Goal: Transaction & Acquisition: Download file/media

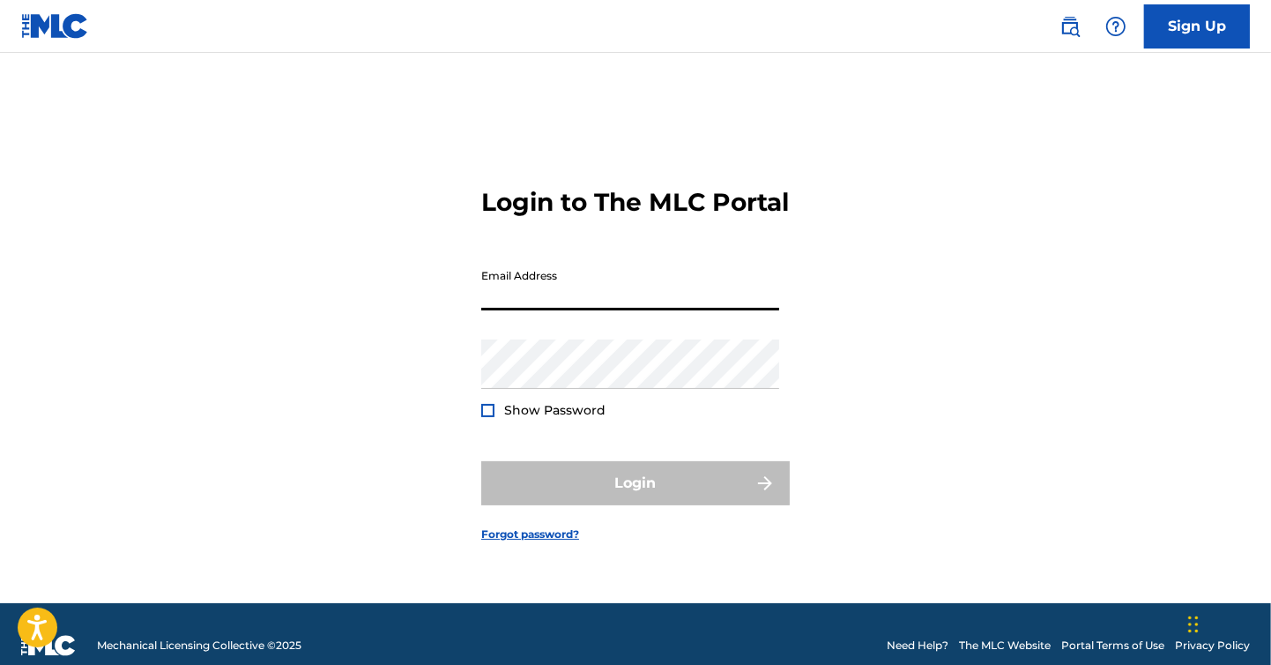
click at [561, 310] on input "Email Address" at bounding box center [630, 285] width 298 height 50
paste input "[EMAIL_ADDRESS][PERSON_NAME][DOMAIN_NAME]"
type input "[EMAIL_ADDRESS][PERSON_NAME][DOMAIN_NAME]"
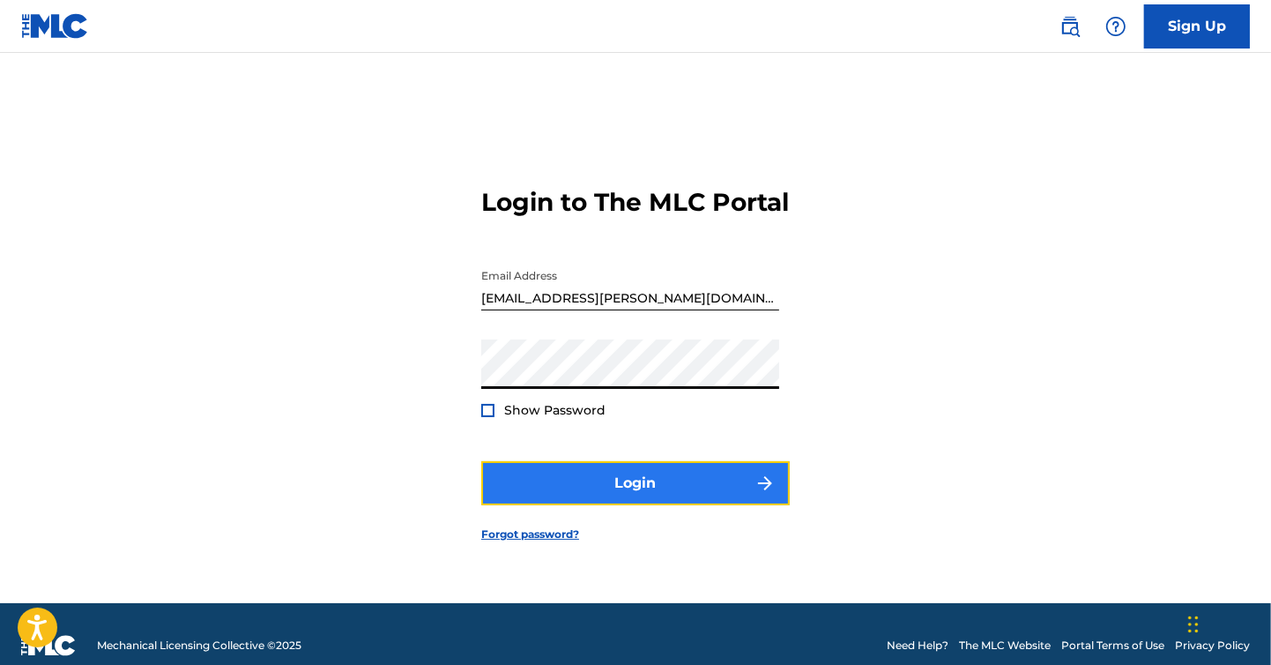
click at [643, 500] on button "Login" at bounding box center [635, 483] width 308 height 44
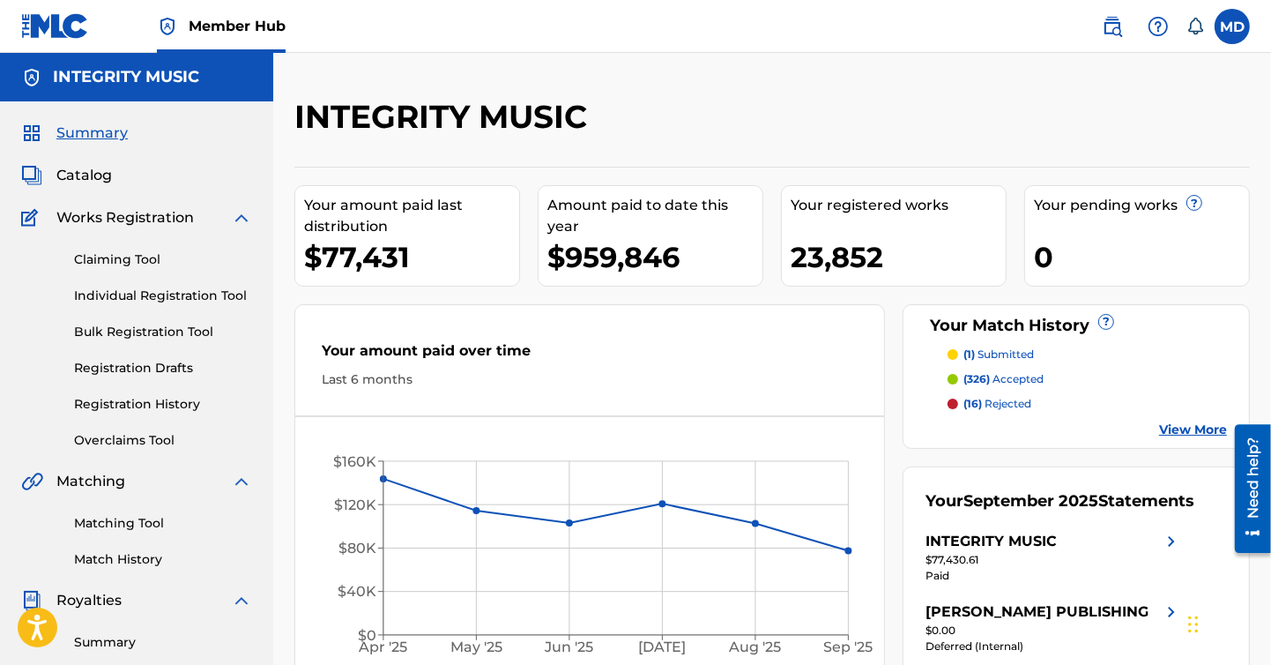
click at [242, 216] on img at bounding box center [241, 217] width 21 height 21
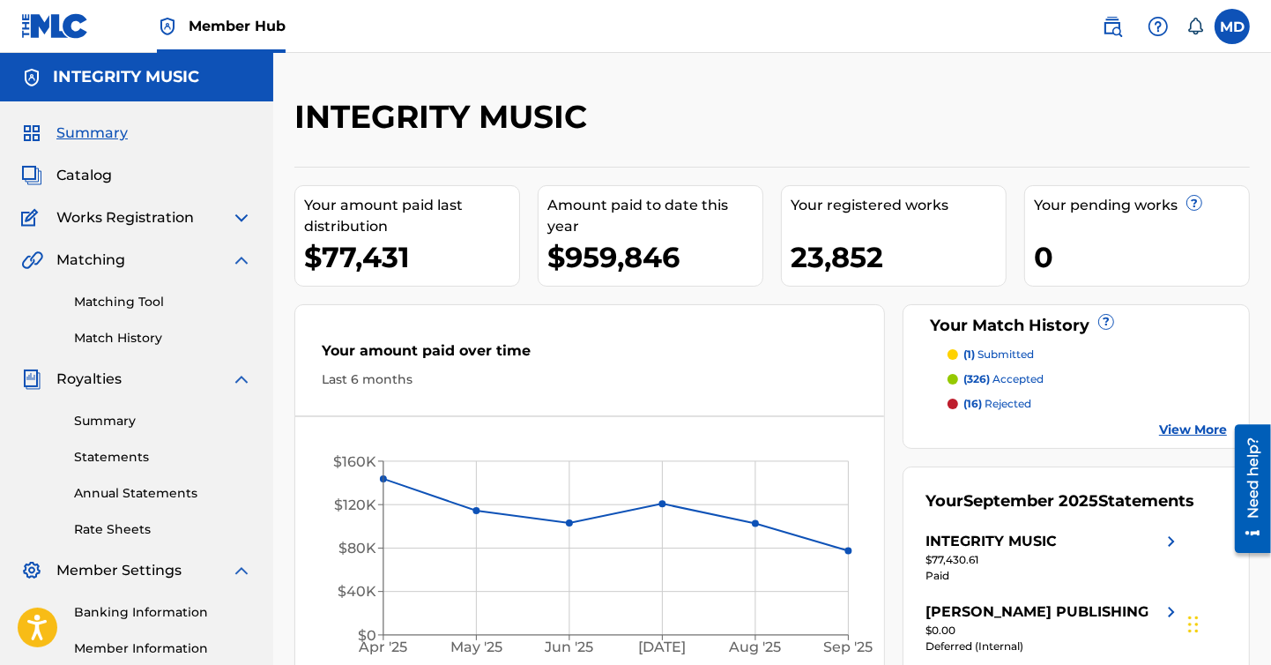
click at [241, 260] on img at bounding box center [241, 259] width 21 height 21
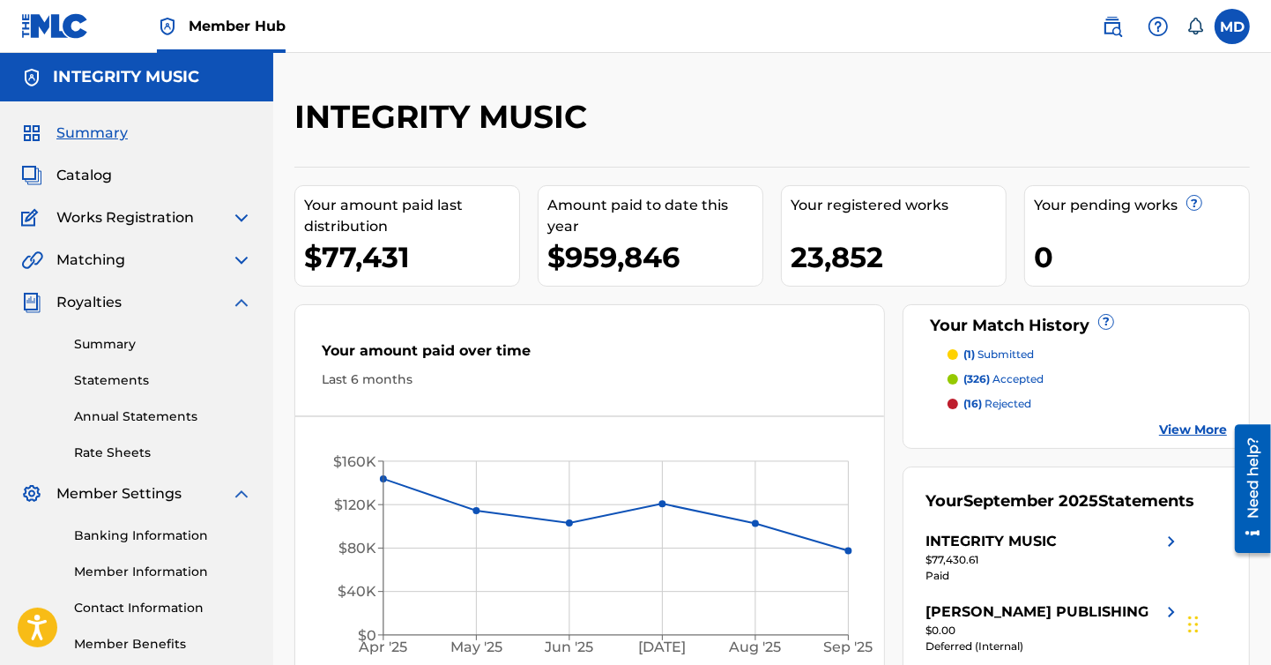
click at [239, 294] on img at bounding box center [241, 302] width 21 height 21
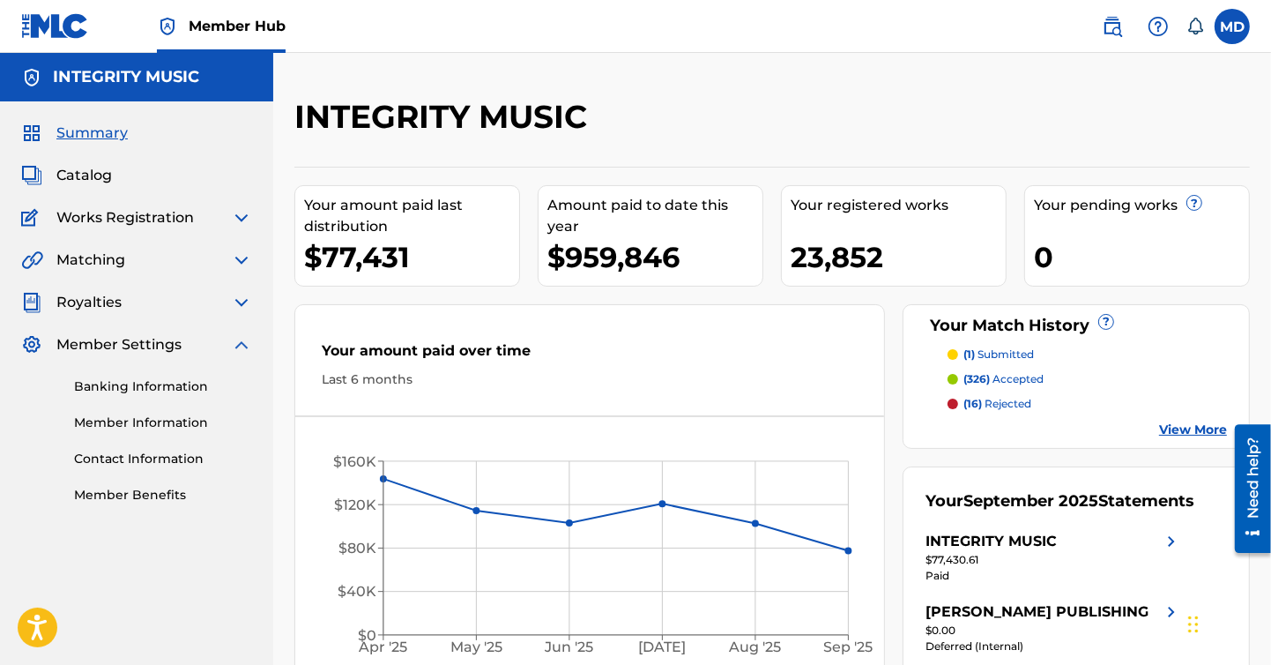
click at [239, 346] on img at bounding box center [241, 344] width 21 height 21
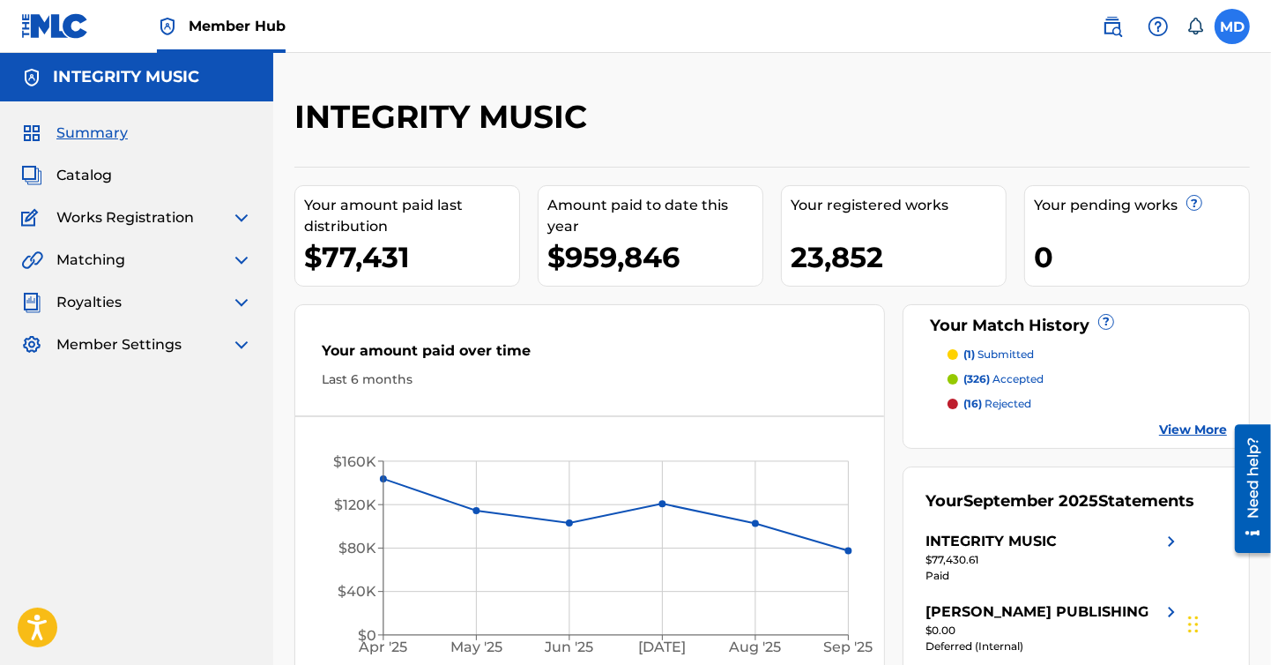
click at [1237, 32] on label at bounding box center [1232, 26] width 35 height 35
click at [1232, 26] on input "MD [PERSON_NAME] [EMAIL_ADDRESS][PERSON_NAME][DOMAIN_NAME] Notification Prefere…" at bounding box center [1232, 26] width 0 height 0
click at [858, 85] on div "INTEGRITY MUSIC Your amount paid last distribution $77,431 Amount paid to date …" at bounding box center [772, 425] width 998 height 744
click at [242, 297] on img at bounding box center [241, 302] width 21 height 21
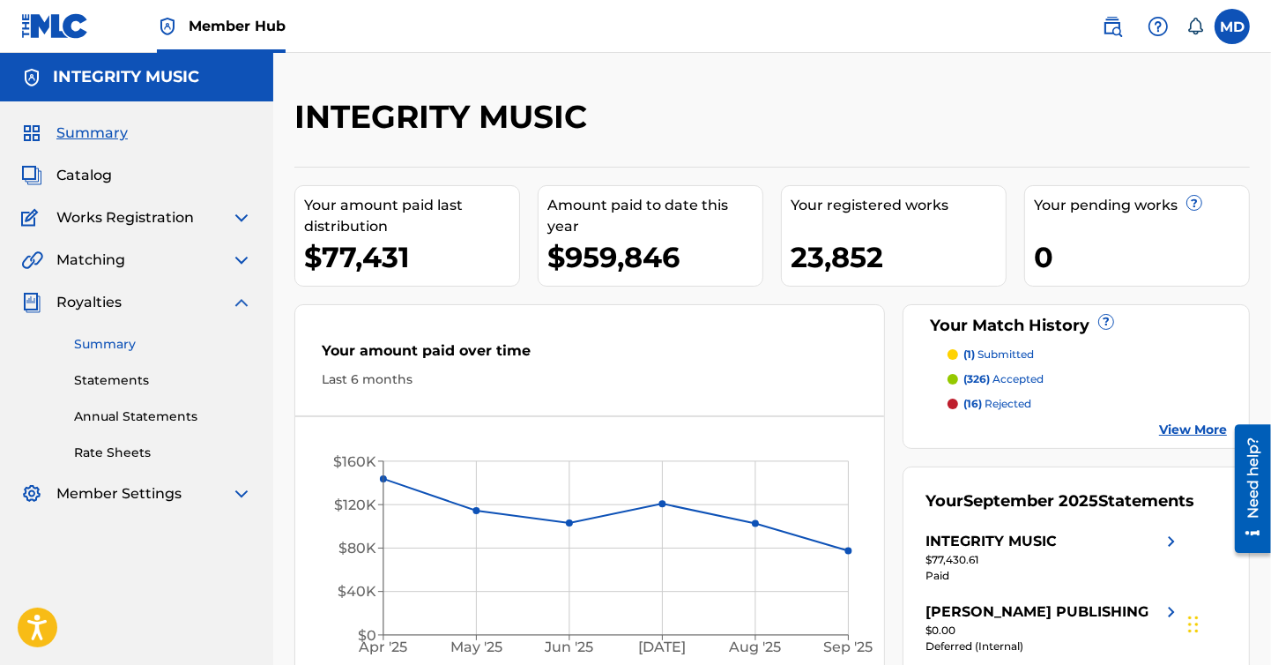
click at [121, 338] on link "Summary" at bounding box center [163, 344] width 178 height 19
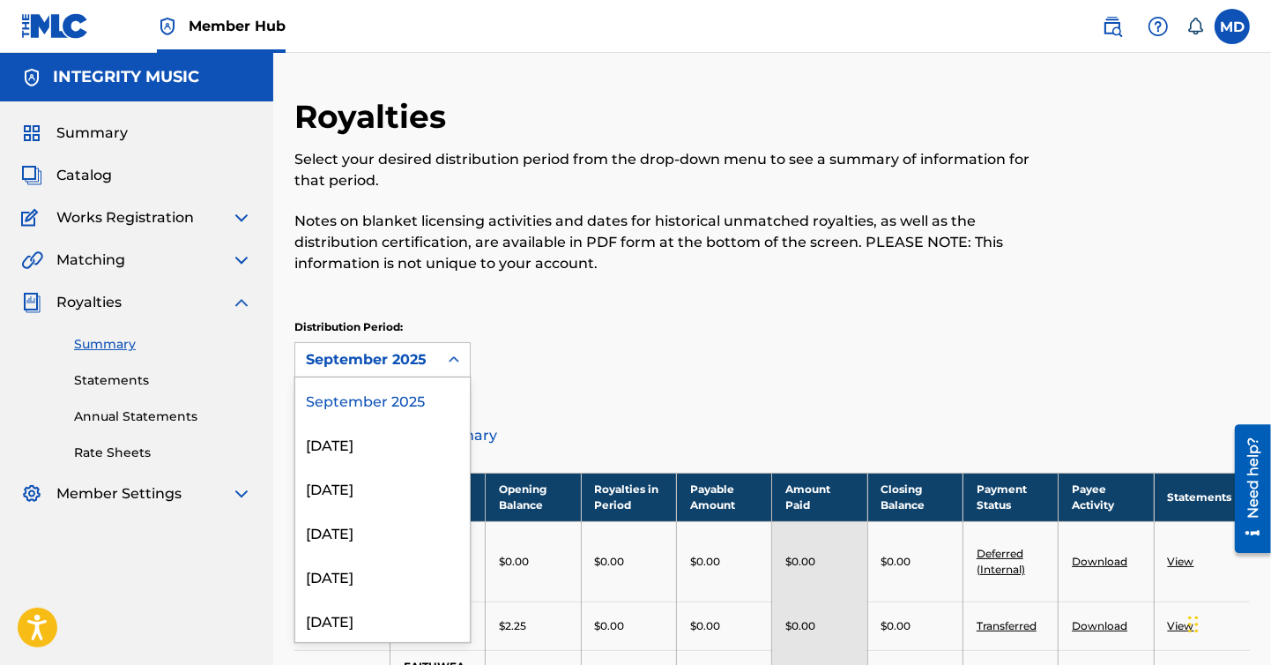
click at [456, 357] on icon at bounding box center [454, 360] width 18 height 18
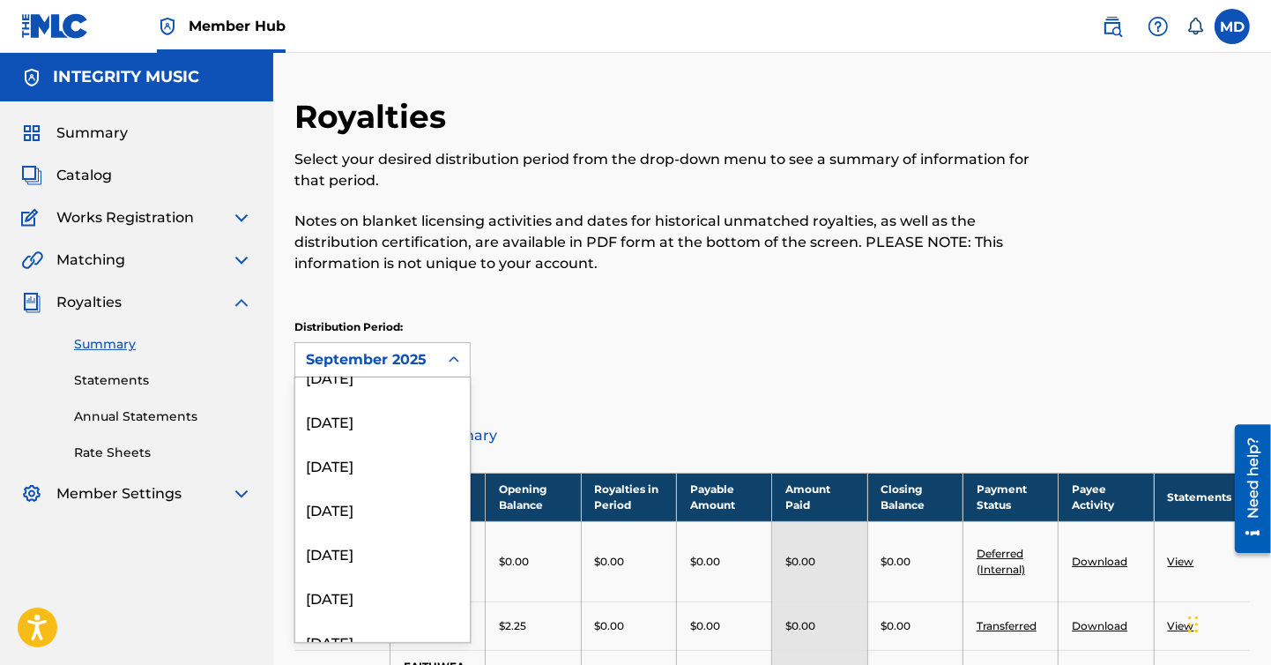
scroll to position [2115, 0]
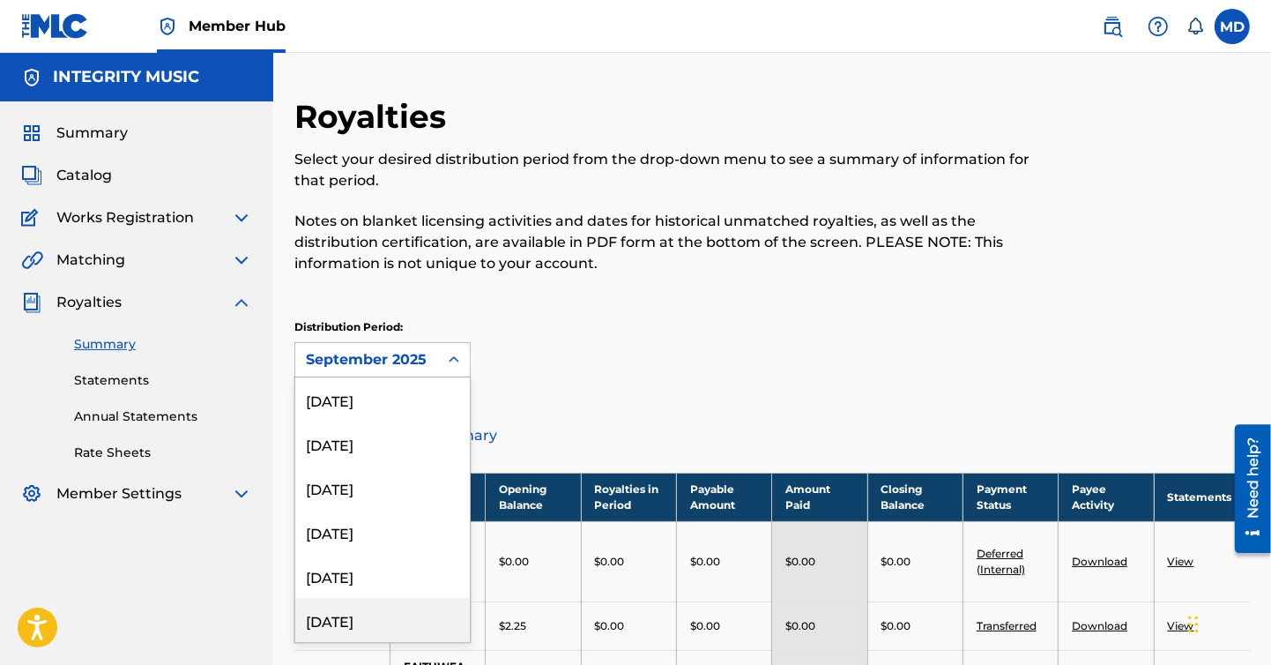
click at [357, 613] on div "[DATE]" at bounding box center [382, 620] width 175 height 44
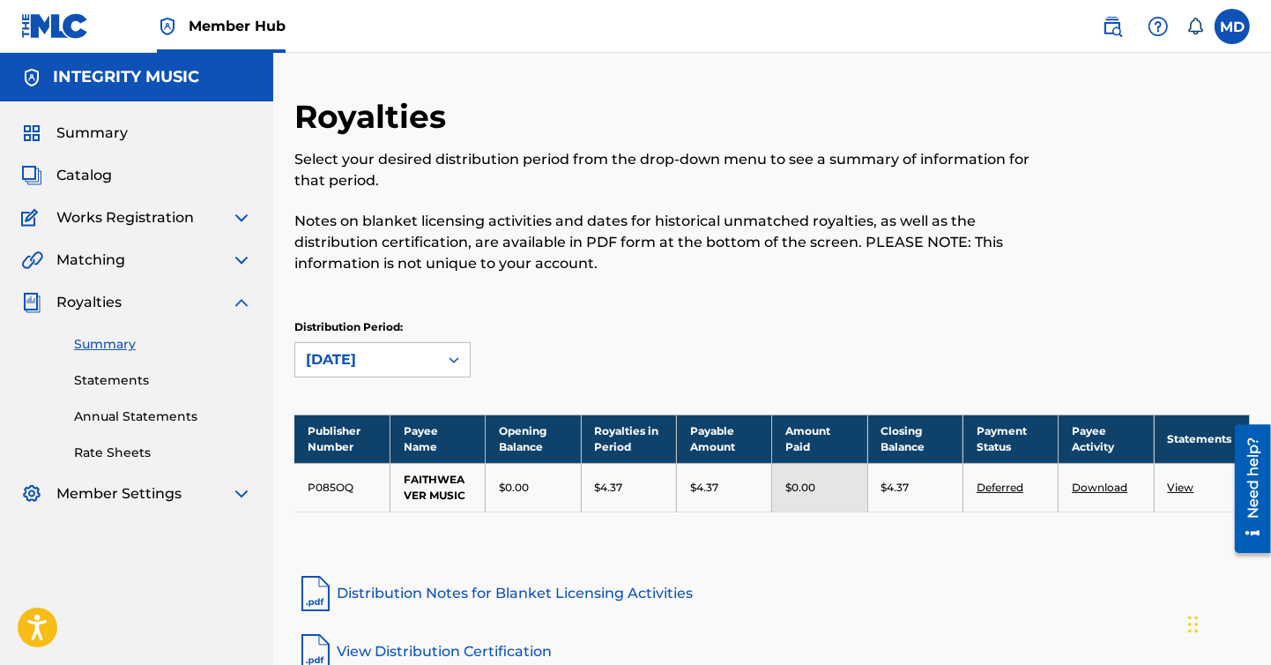
click at [1103, 485] on link "Download" at bounding box center [1100, 486] width 56 height 13
click at [113, 376] on link "Statements" at bounding box center [163, 380] width 178 height 19
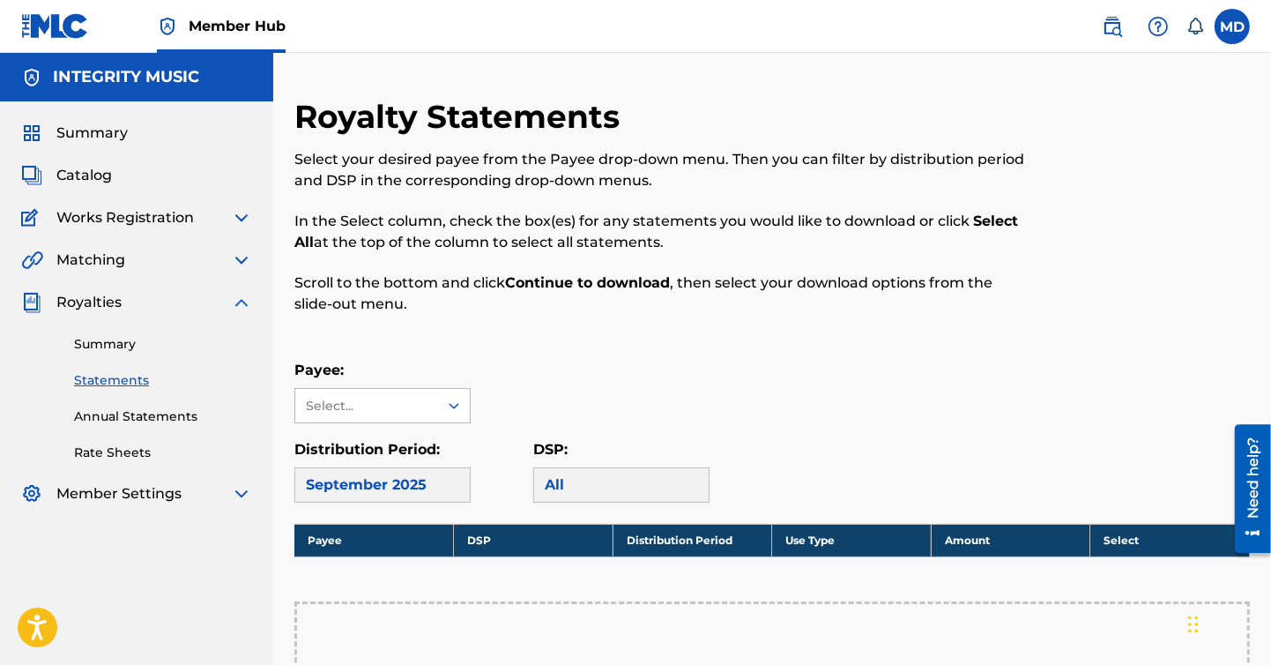
click at [456, 401] on div at bounding box center [454, 406] width 32 height 32
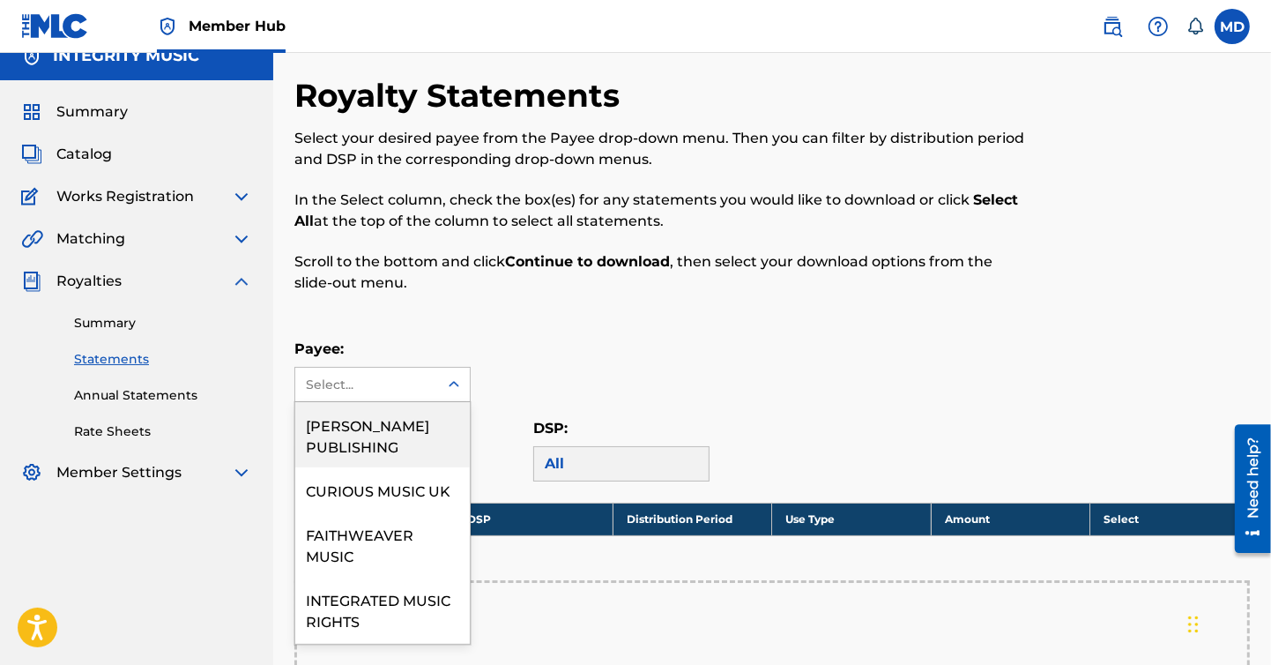
scroll to position [24, 0]
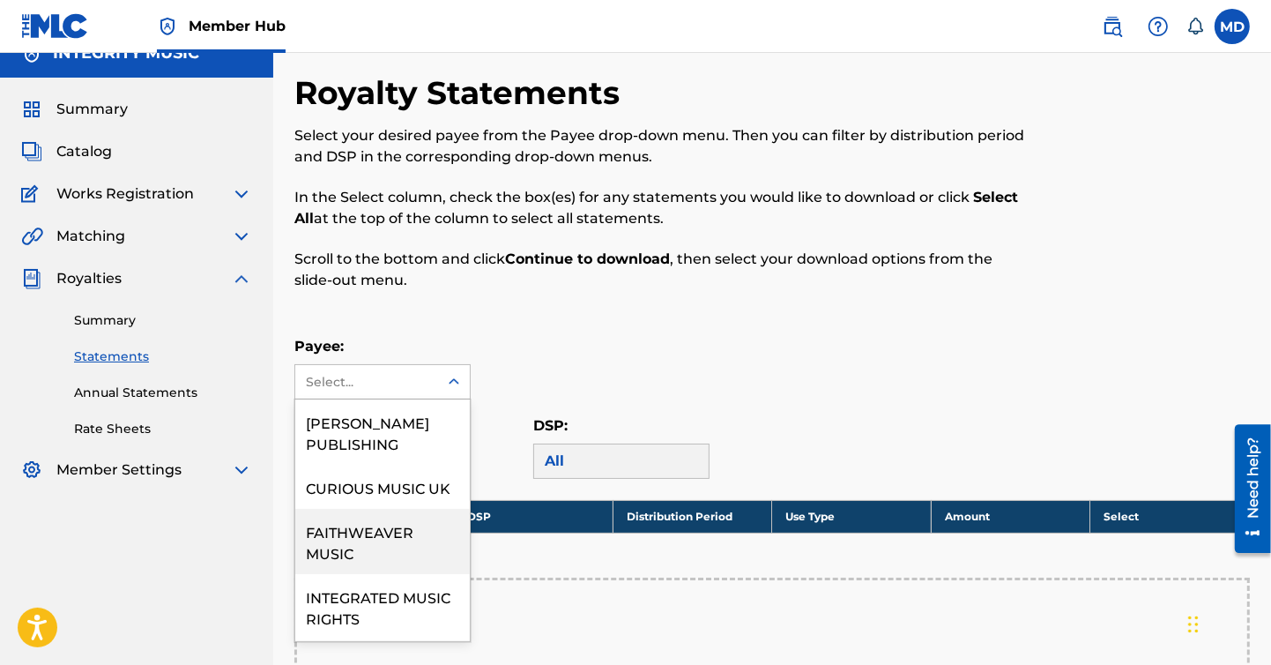
click at [390, 569] on div "FAITHWEAVER MUSIC" at bounding box center [382, 541] width 175 height 65
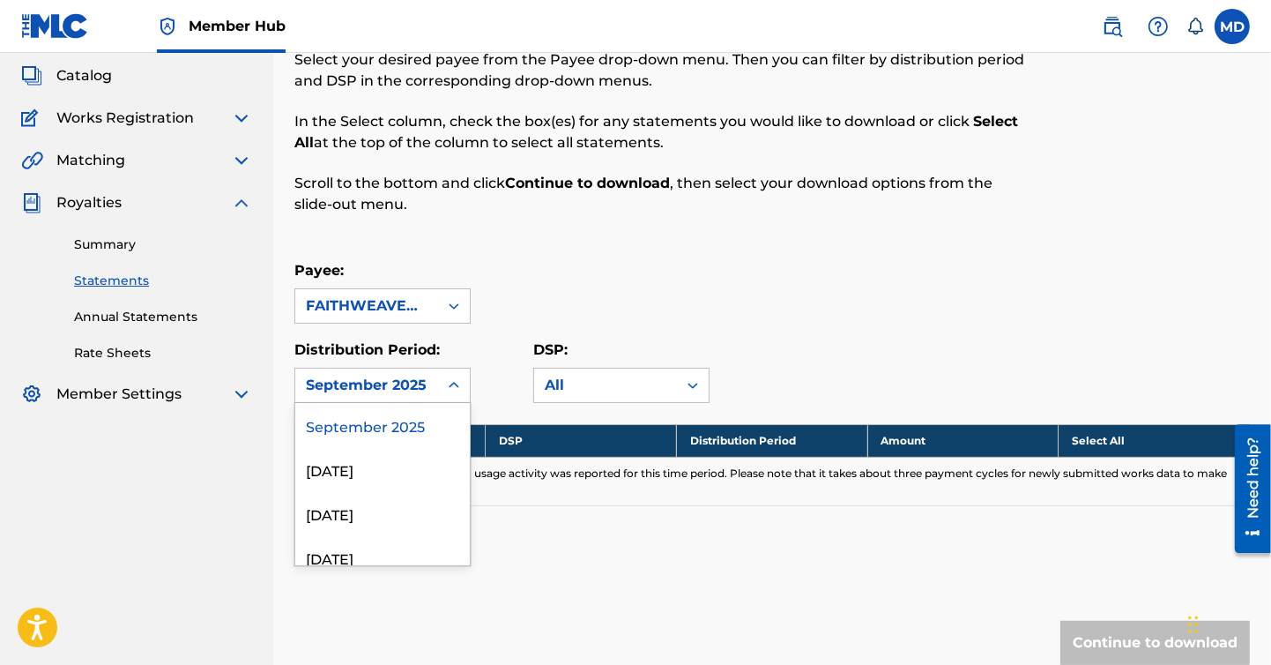
click at [450, 403] on div "54 results available. Use Up and Down to choose options, press Enter to select …" at bounding box center [382, 385] width 176 height 35
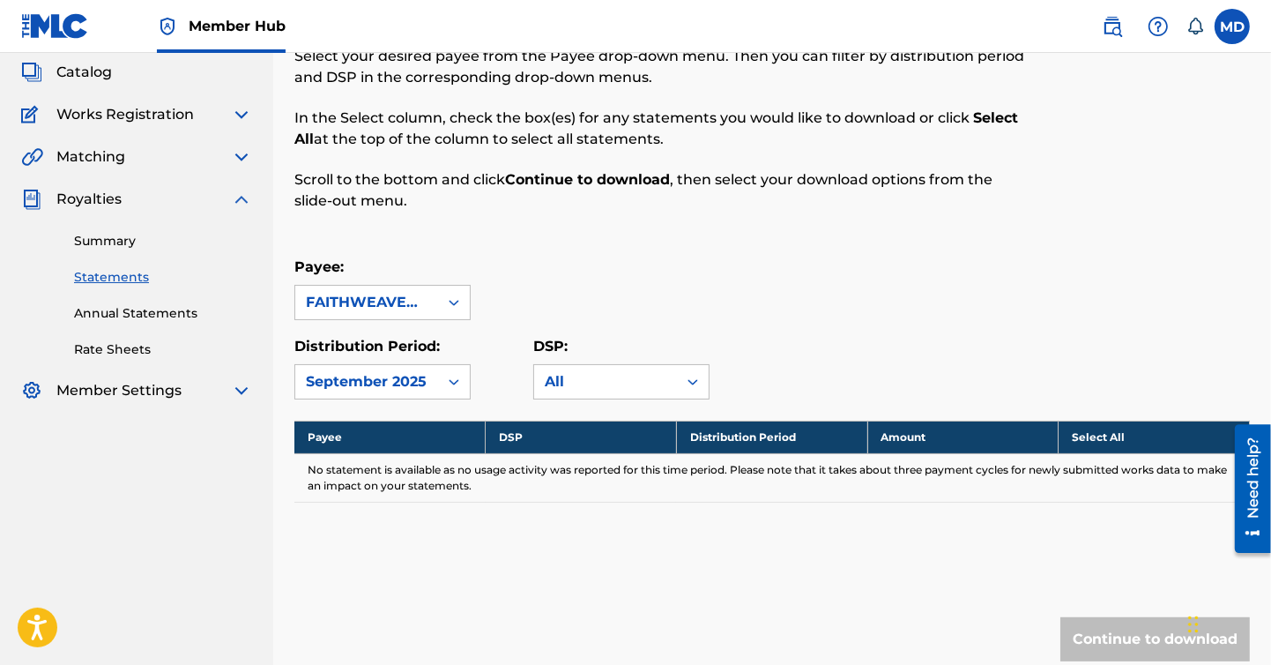
click at [877, 286] on div "Payee: FAITHWEAVER MUSIC" at bounding box center [771, 287] width 955 height 63
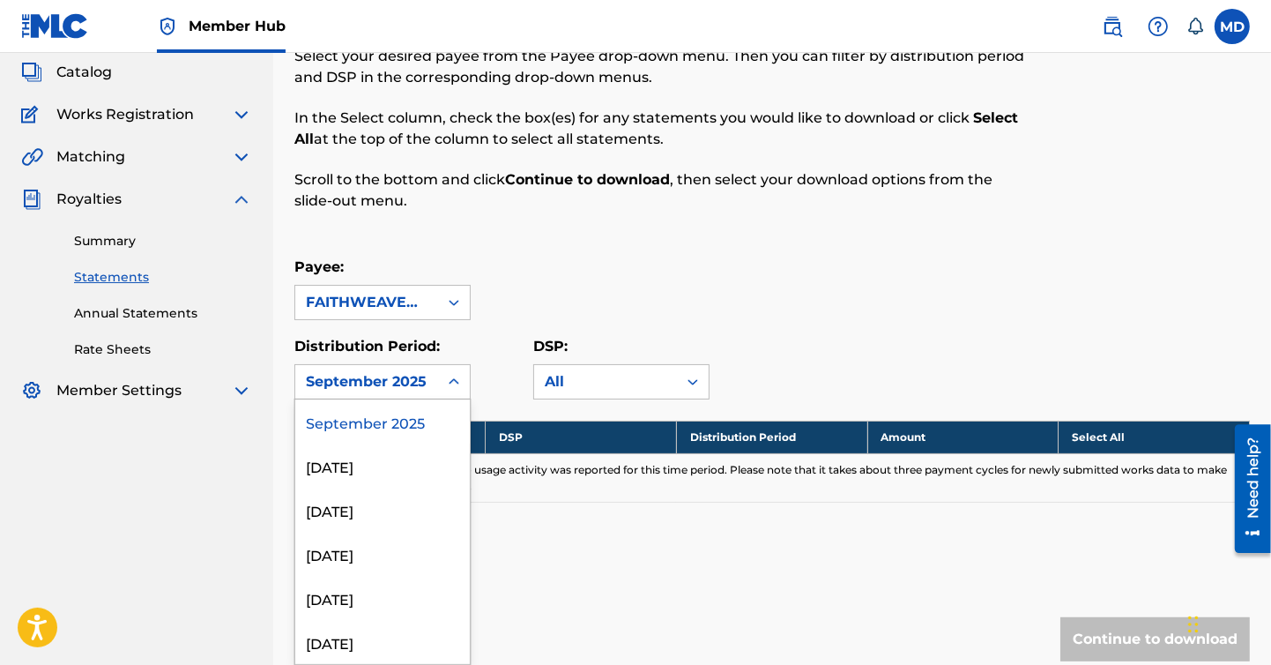
click at [459, 375] on icon at bounding box center [454, 382] width 18 height 18
click at [375, 635] on div "[DATE]" at bounding box center [382, 642] width 175 height 44
click at [450, 375] on icon at bounding box center [454, 382] width 18 height 18
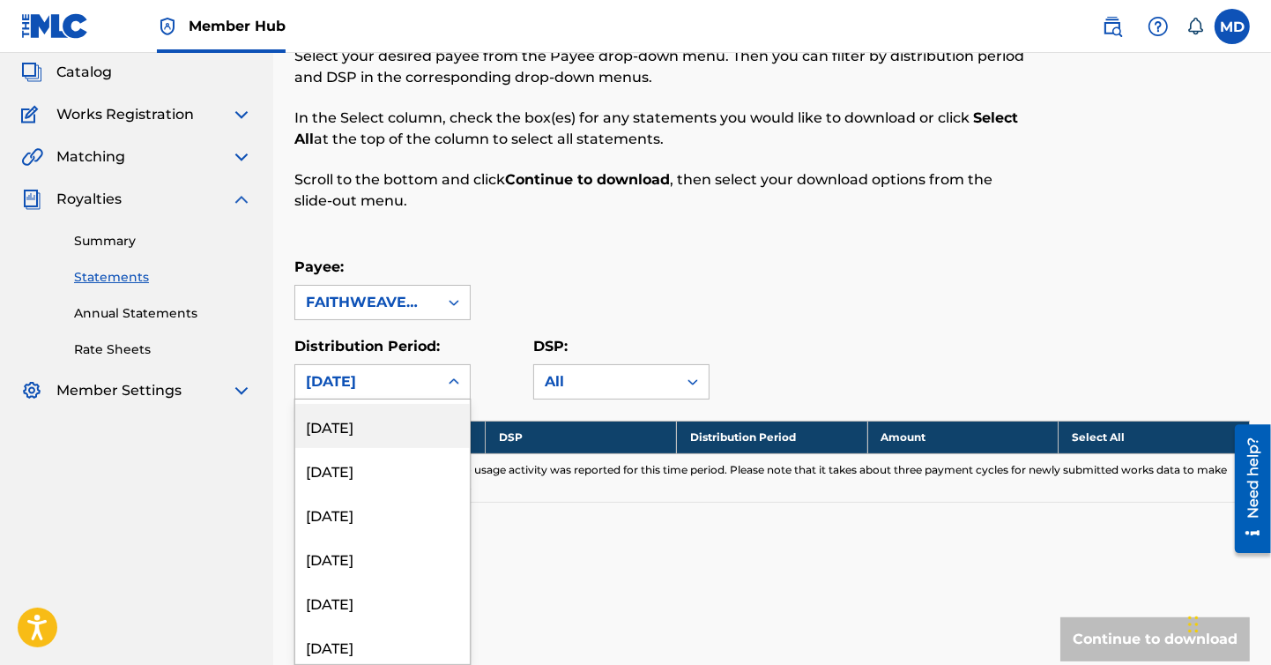
scroll to position [2115, 0]
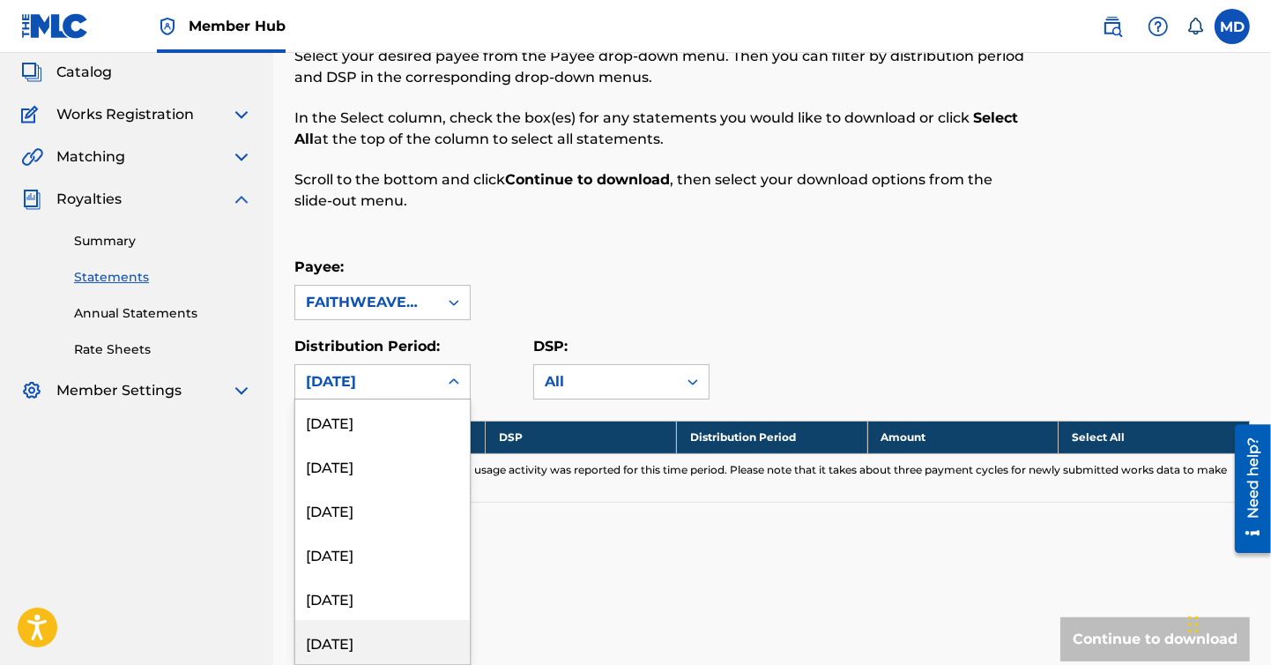
click at [365, 644] on div "[DATE]" at bounding box center [382, 642] width 175 height 44
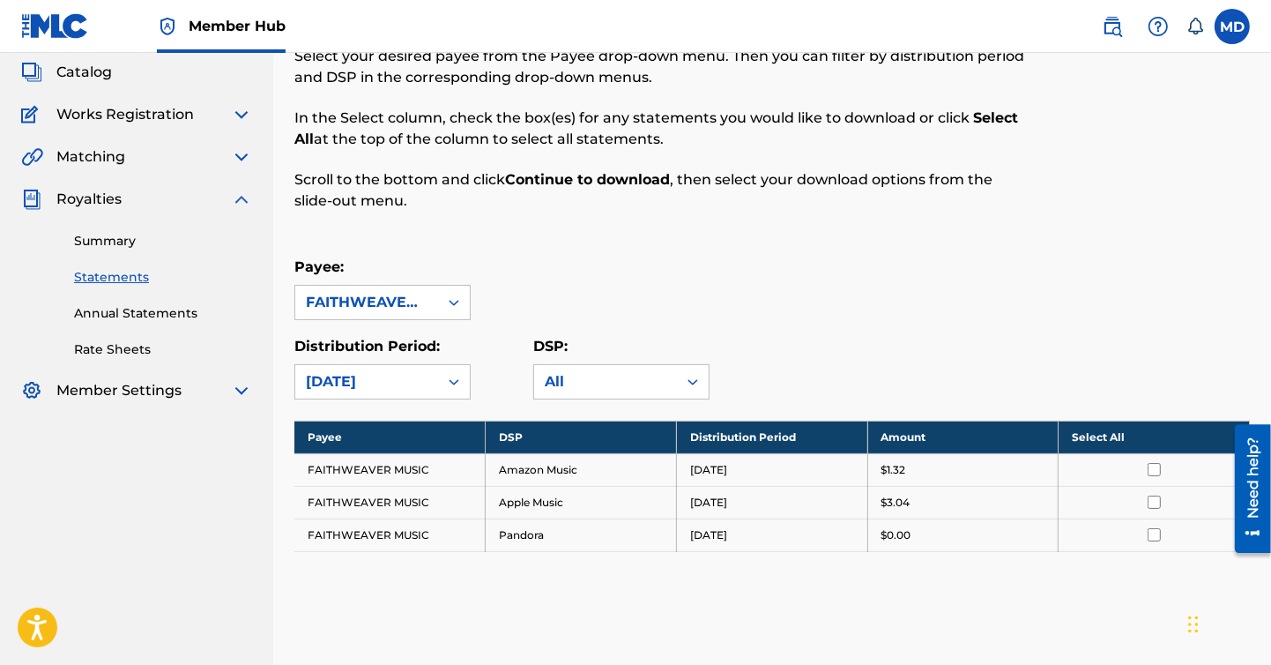
click at [1152, 499] on input "checkbox" at bounding box center [1154, 501] width 13 height 13
click at [455, 373] on icon at bounding box center [454, 382] width 18 height 18
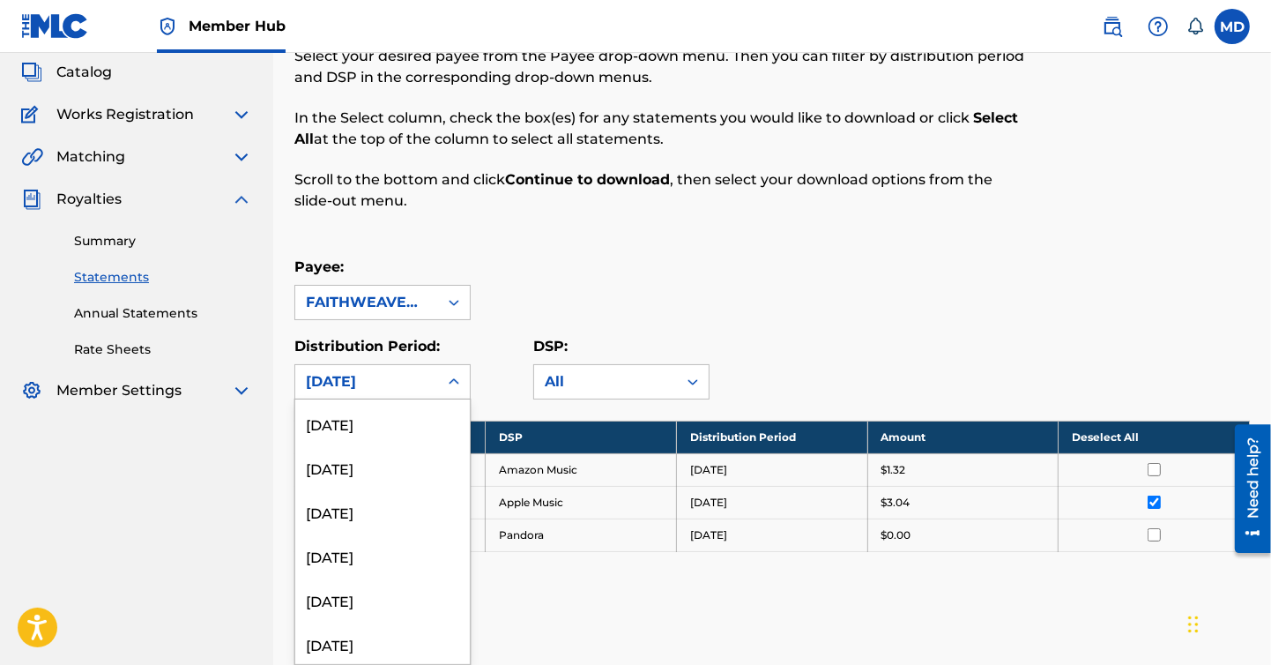
scroll to position [1175, 0]
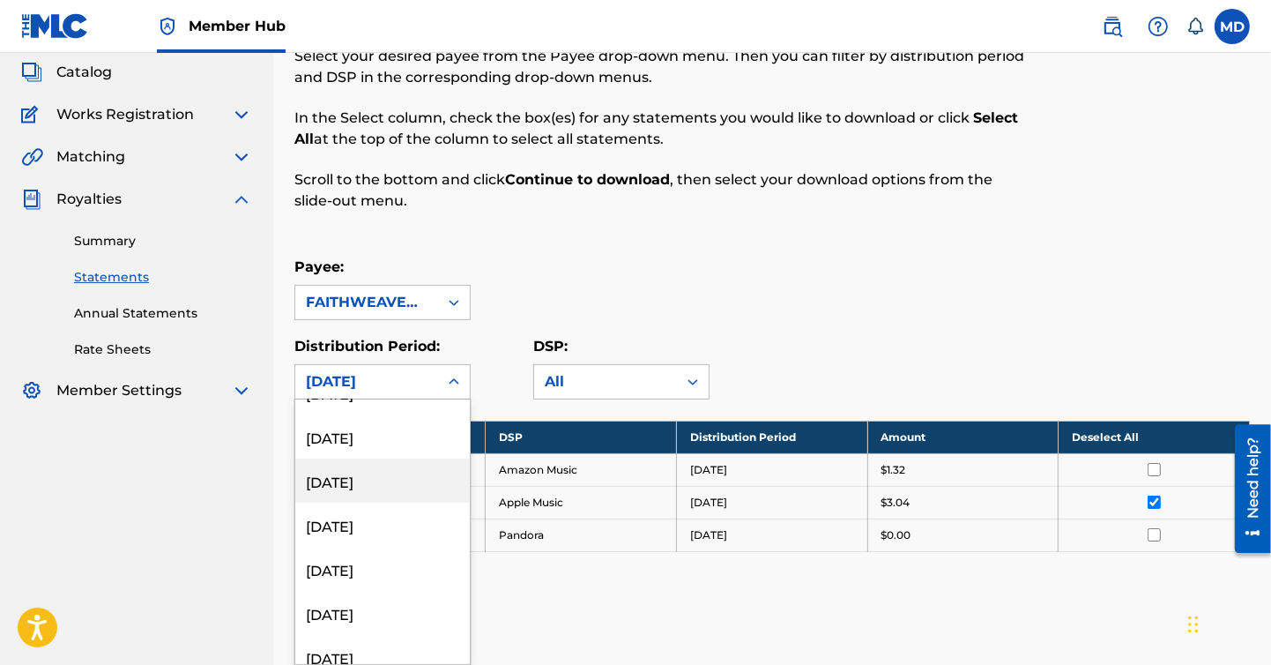
click at [362, 483] on div "[DATE]" at bounding box center [382, 480] width 175 height 44
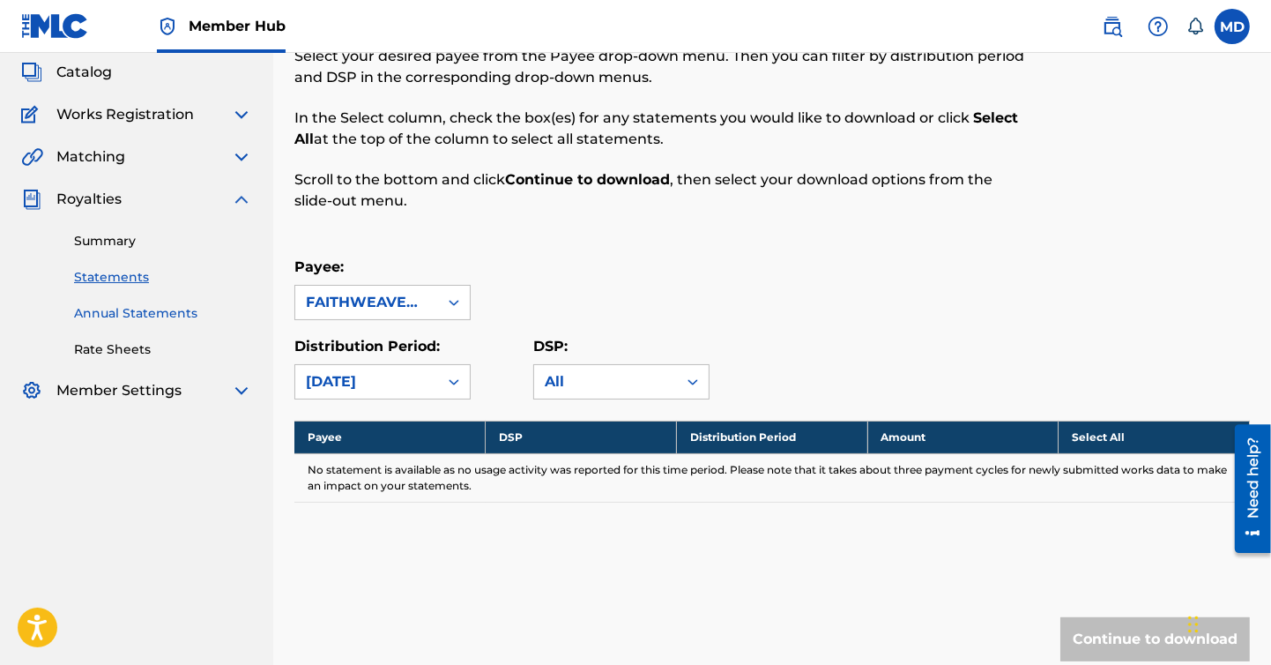
click at [137, 307] on link "Annual Statements" at bounding box center [163, 313] width 178 height 19
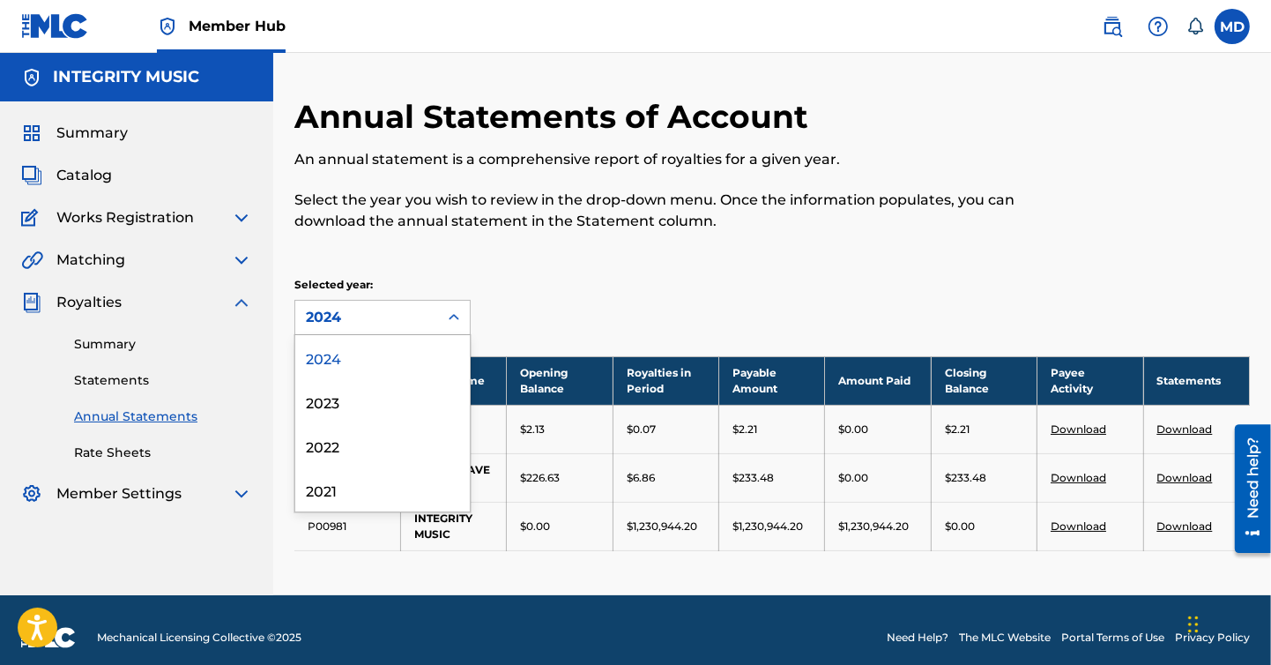
click at [460, 315] on icon at bounding box center [454, 317] width 18 height 18
click at [327, 491] on div "2021" at bounding box center [382, 489] width 175 height 44
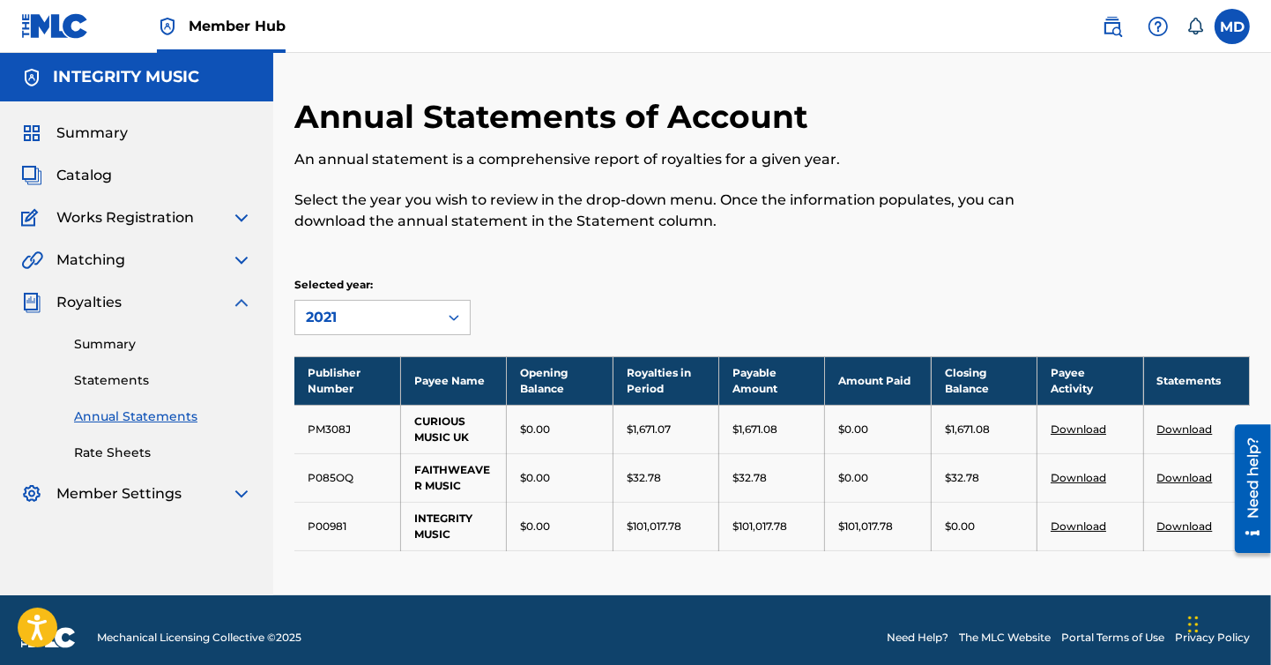
click at [1192, 476] on link "Download" at bounding box center [1185, 477] width 56 height 13
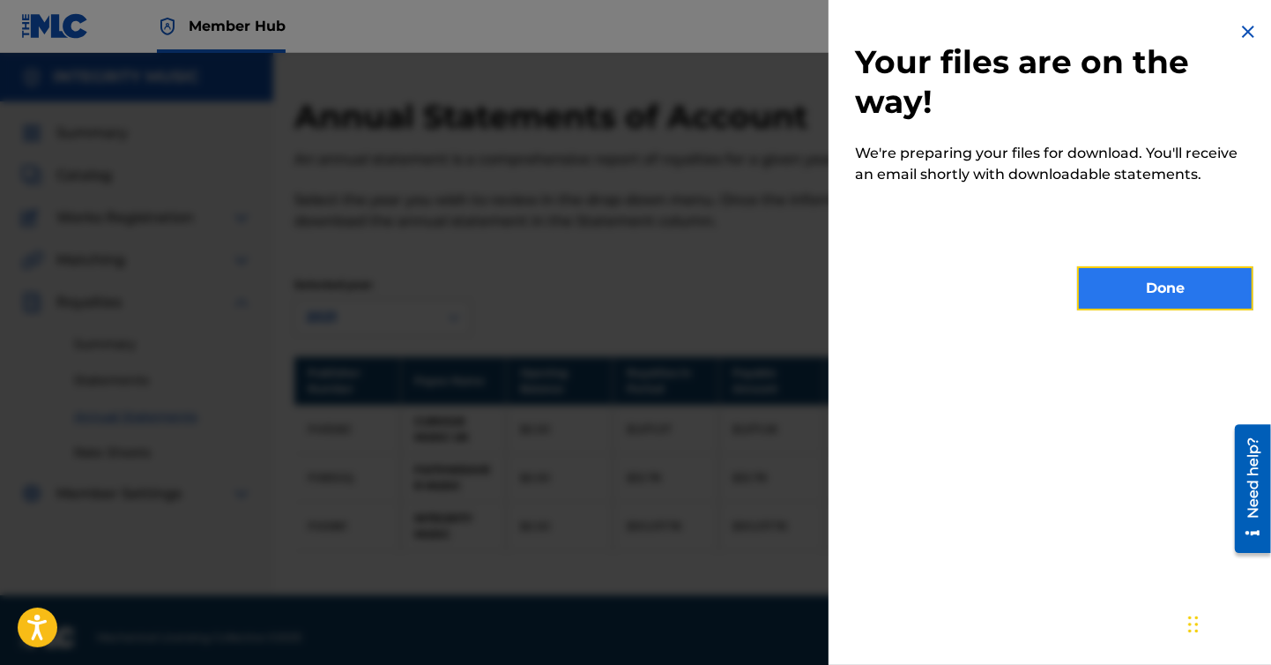
click at [1184, 286] on button "Done" at bounding box center [1165, 288] width 176 height 44
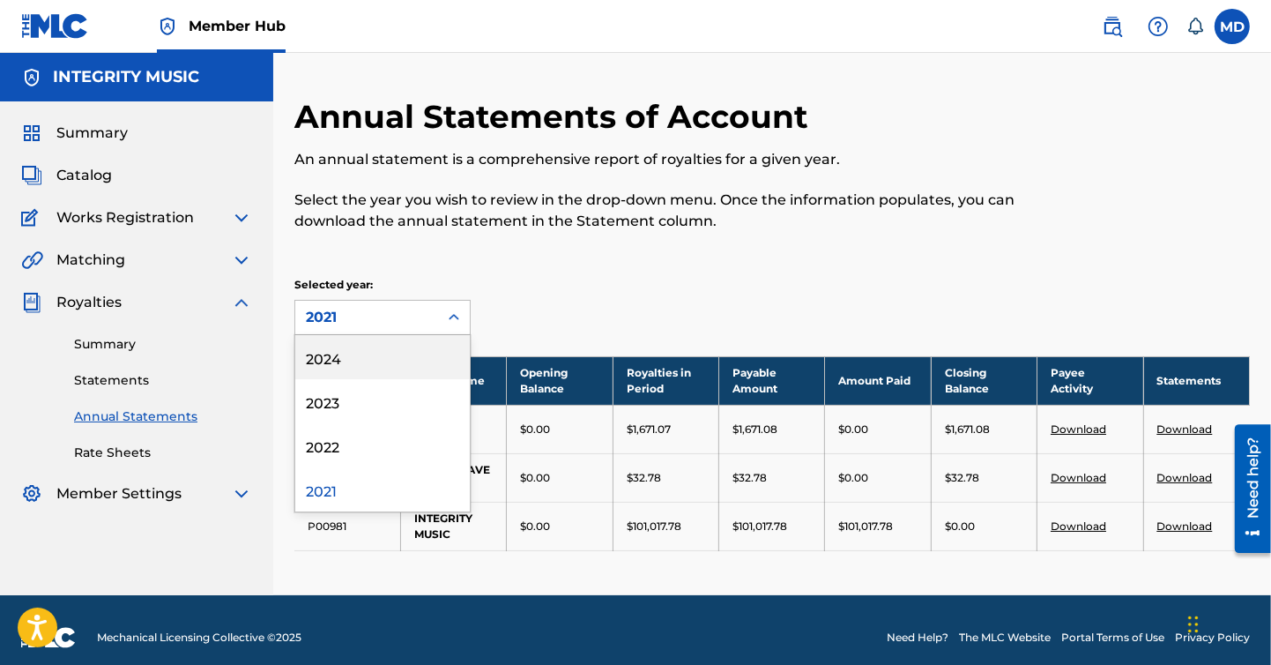
click at [460, 311] on icon at bounding box center [454, 317] width 18 height 18
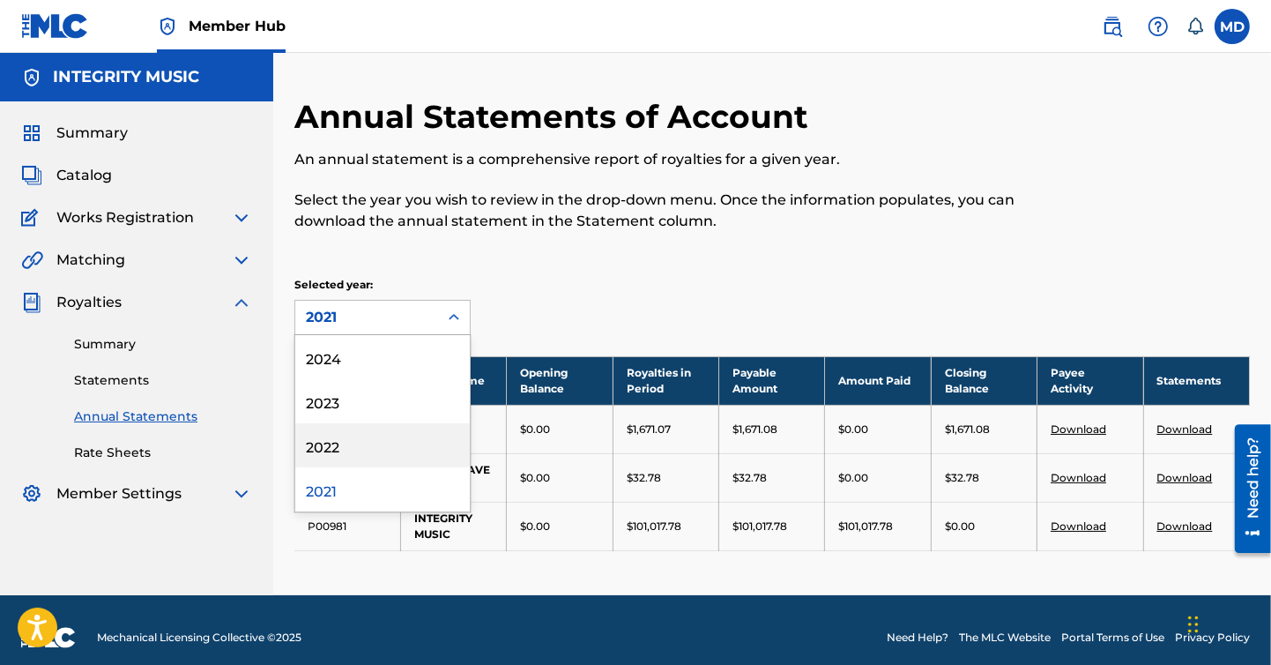
click at [331, 444] on div "2022" at bounding box center [382, 445] width 175 height 44
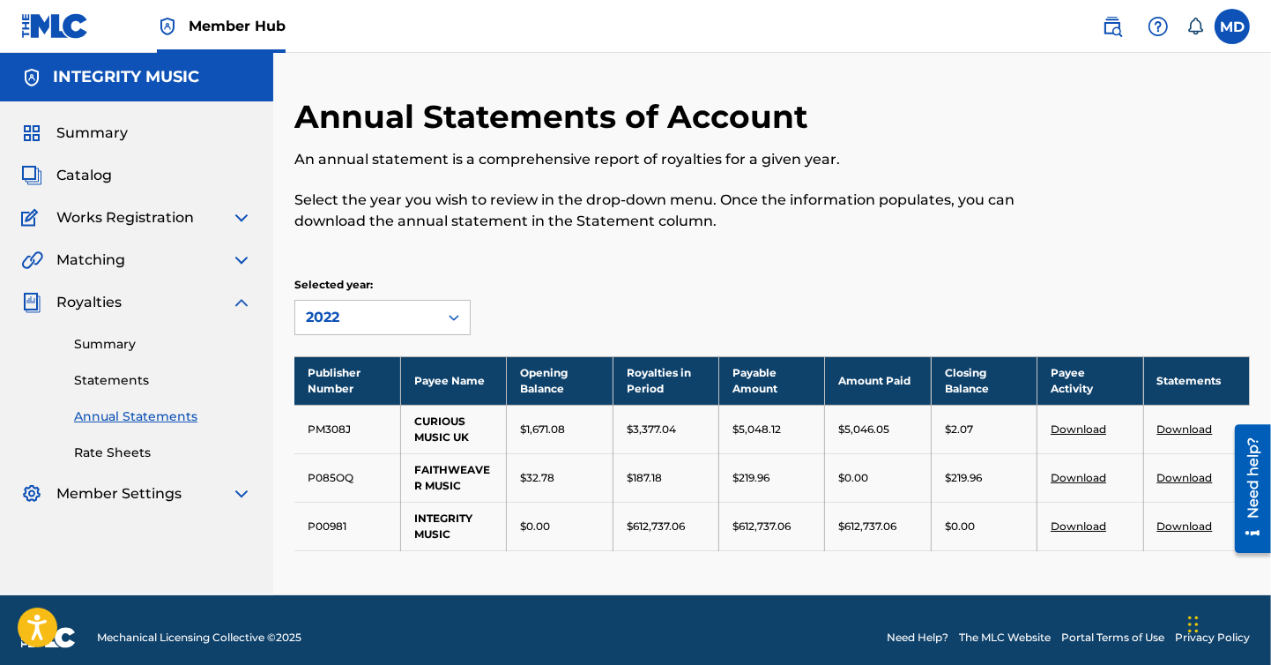
click at [1191, 474] on link "Download" at bounding box center [1185, 477] width 56 height 13
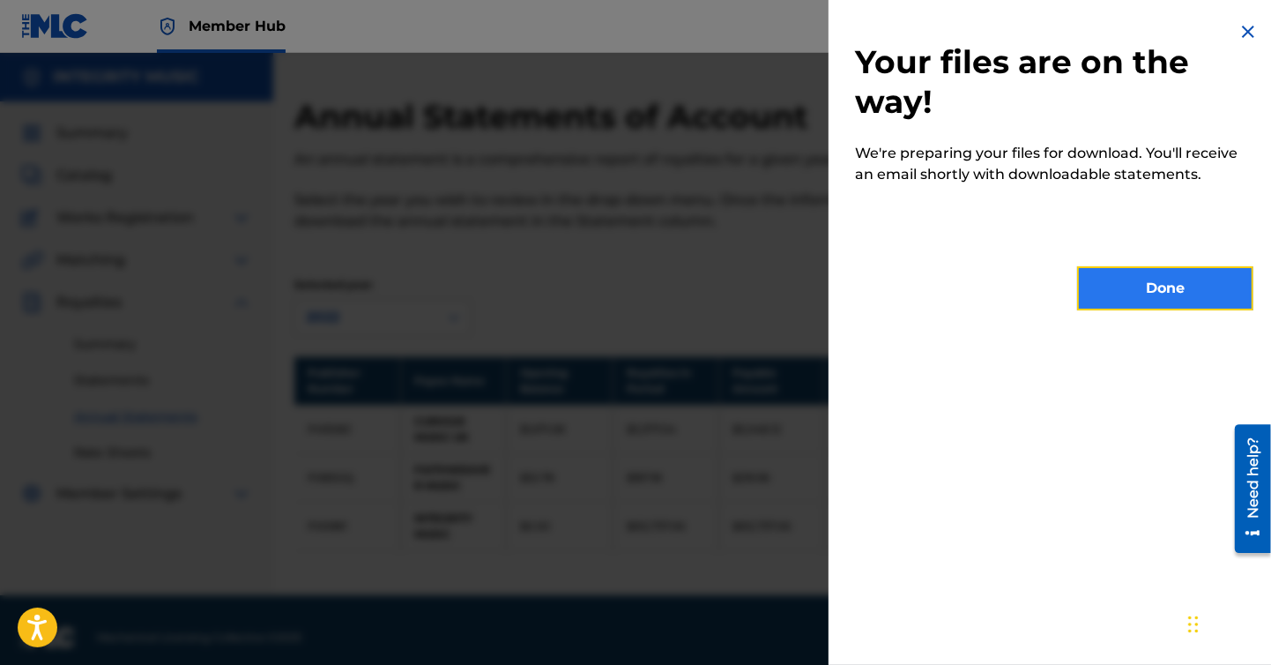
click at [1174, 289] on button "Done" at bounding box center [1165, 288] width 176 height 44
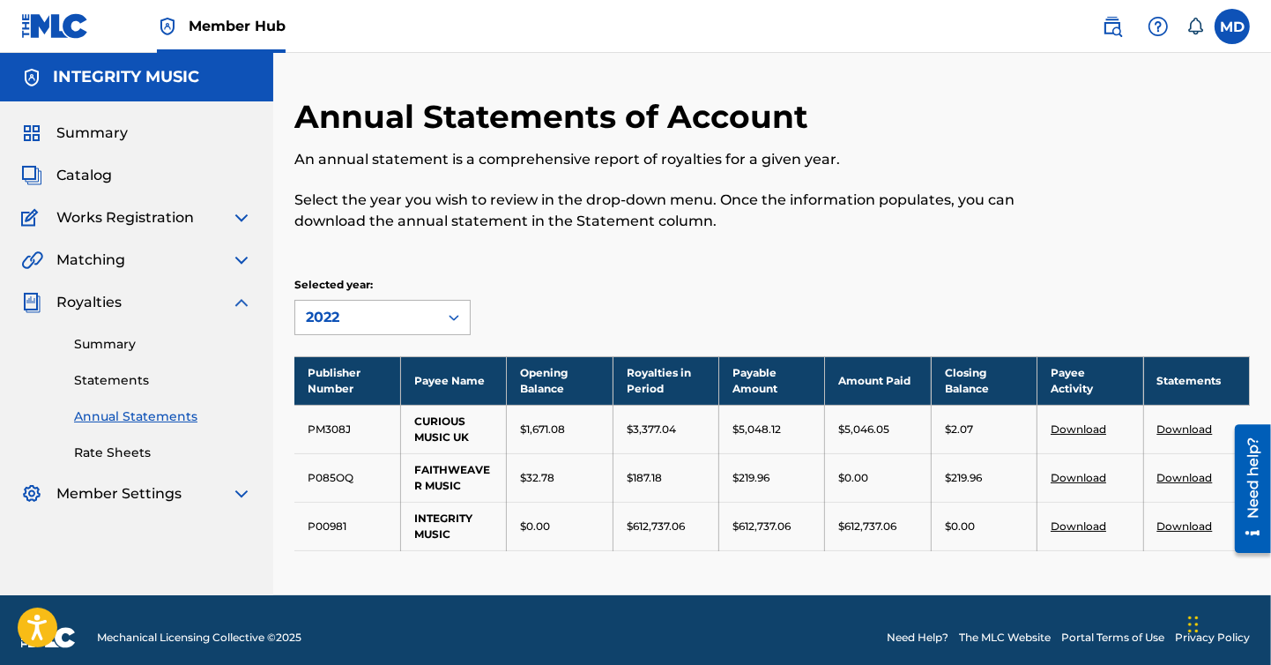
click at [453, 315] on icon at bounding box center [454, 317] width 18 height 18
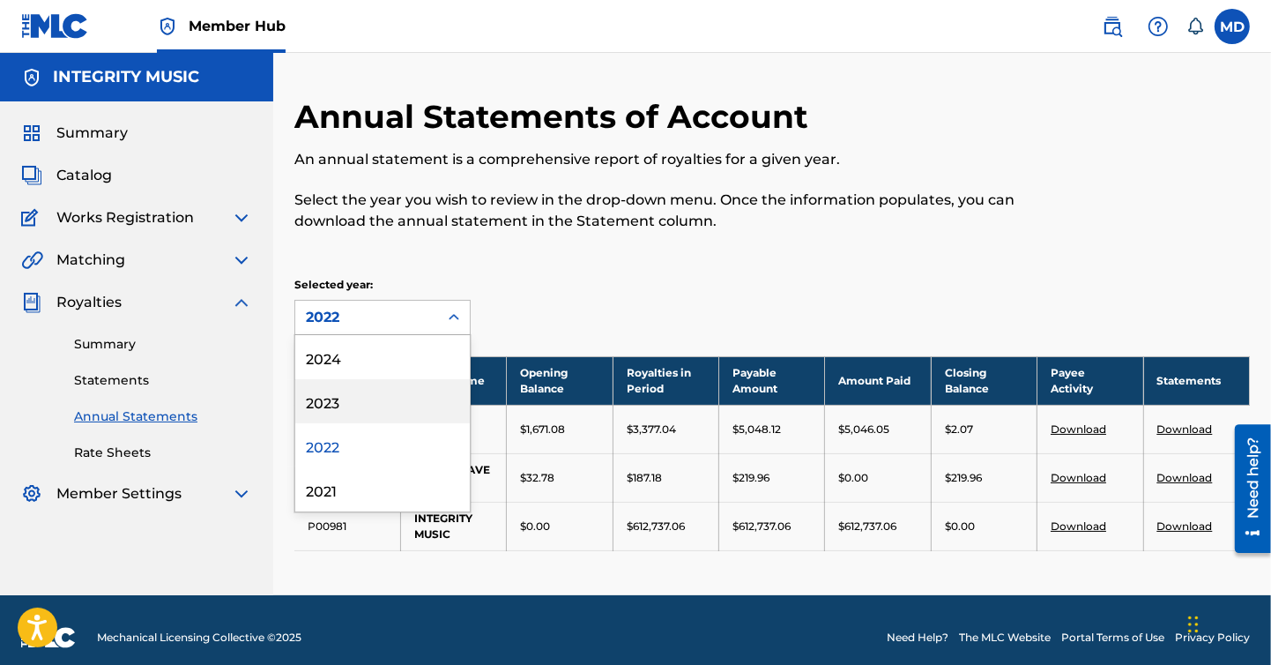
click at [335, 399] on div "2023" at bounding box center [382, 401] width 175 height 44
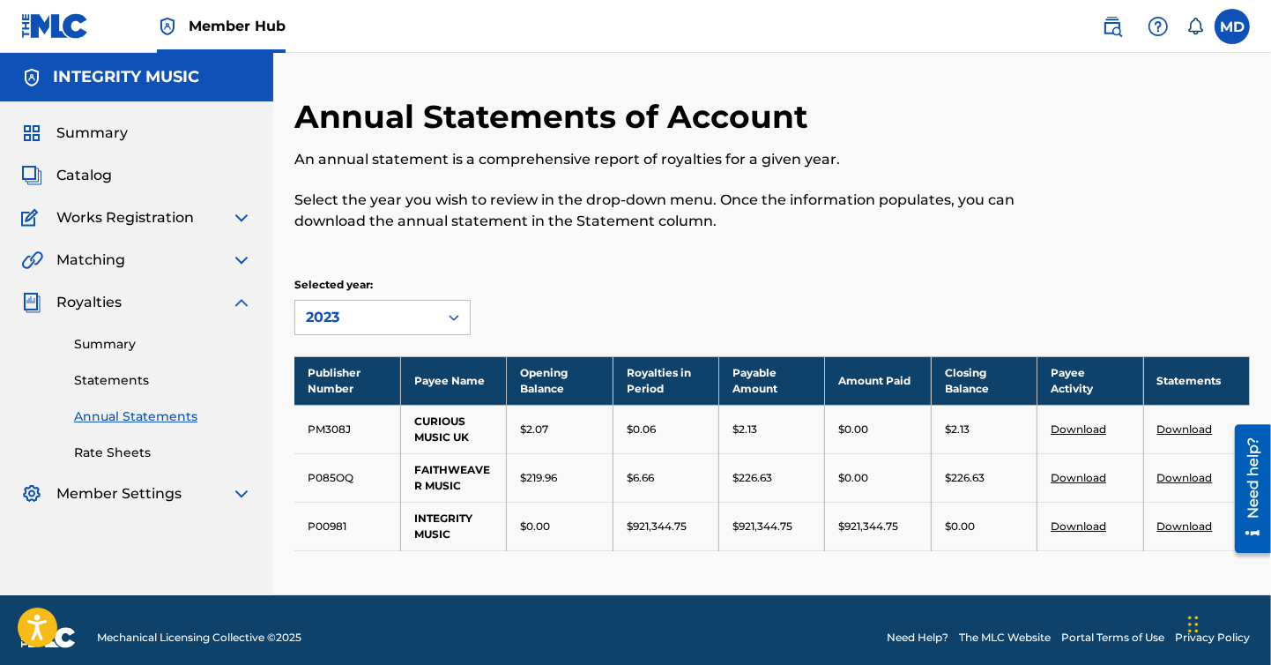
click at [1193, 474] on link "Download" at bounding box center [1185, 477] width 56 height 13
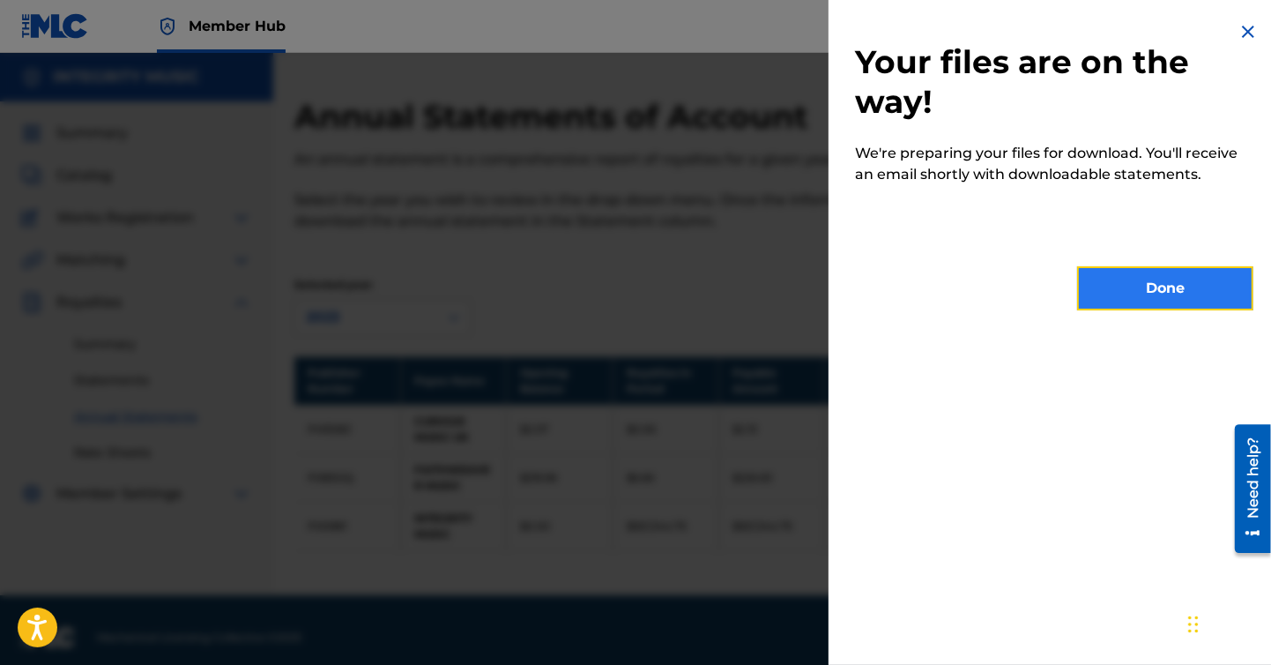
click at [1156, 279] on button "Done" at bounding box center [1165, 288] width 176 height 44
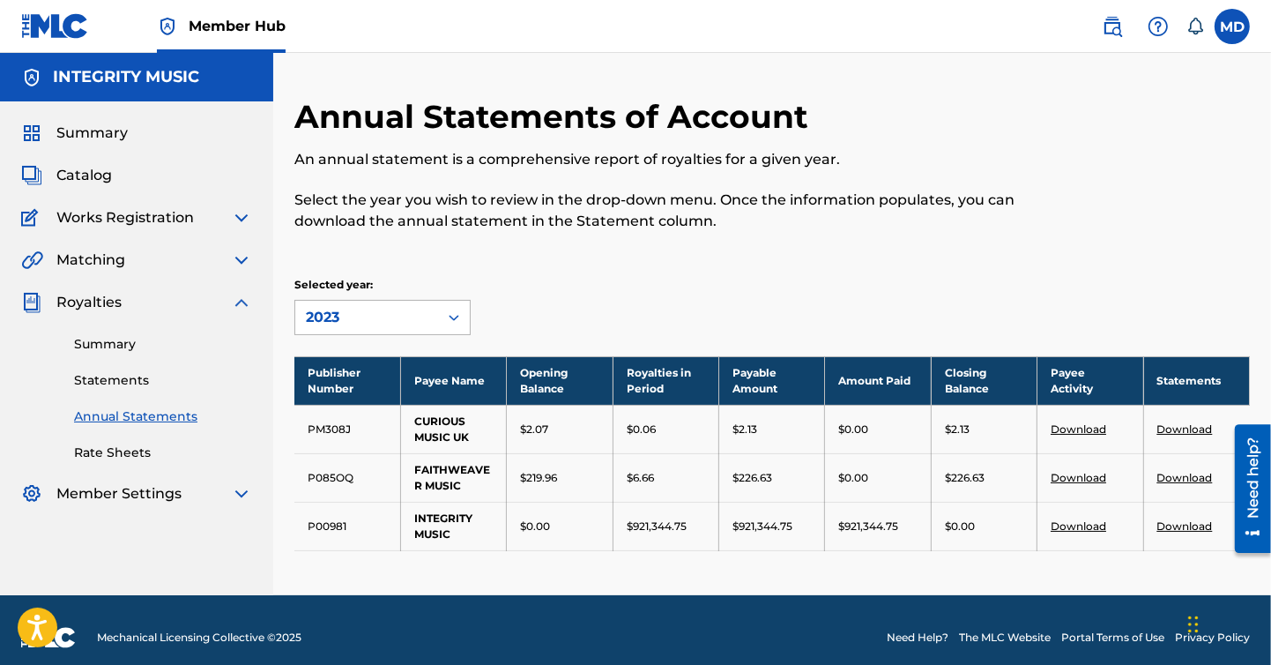
click at [460, 315] on icon at bounding box center [454, 317] width 18 height 18
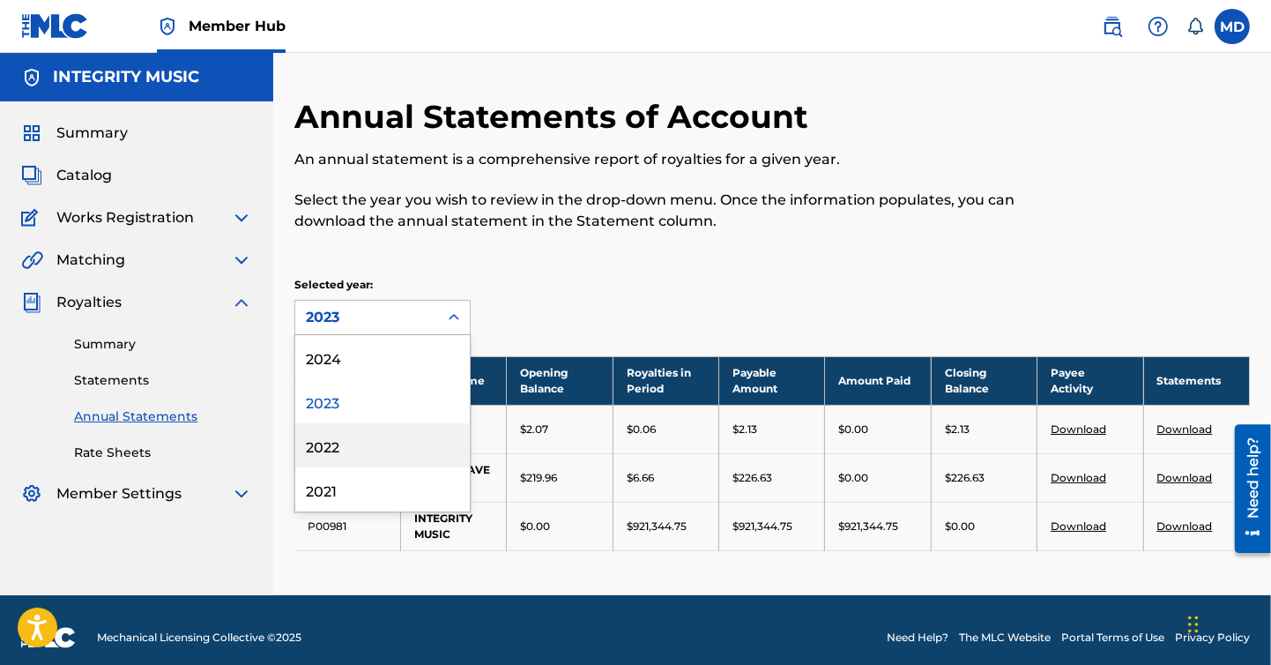
click at [347, 442] on div "2022" at bounding box center [382, 445] width 175 height 44
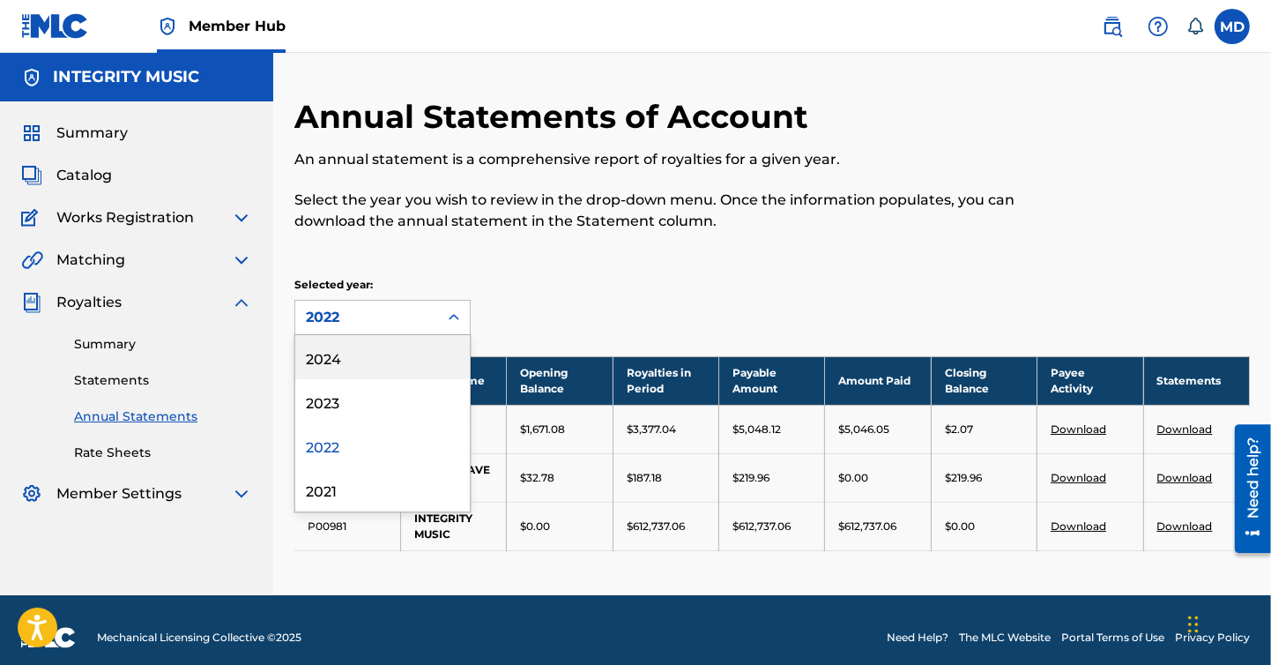
click at [459, 319] on icon at bounding box center [454, 317] width 18 height 18
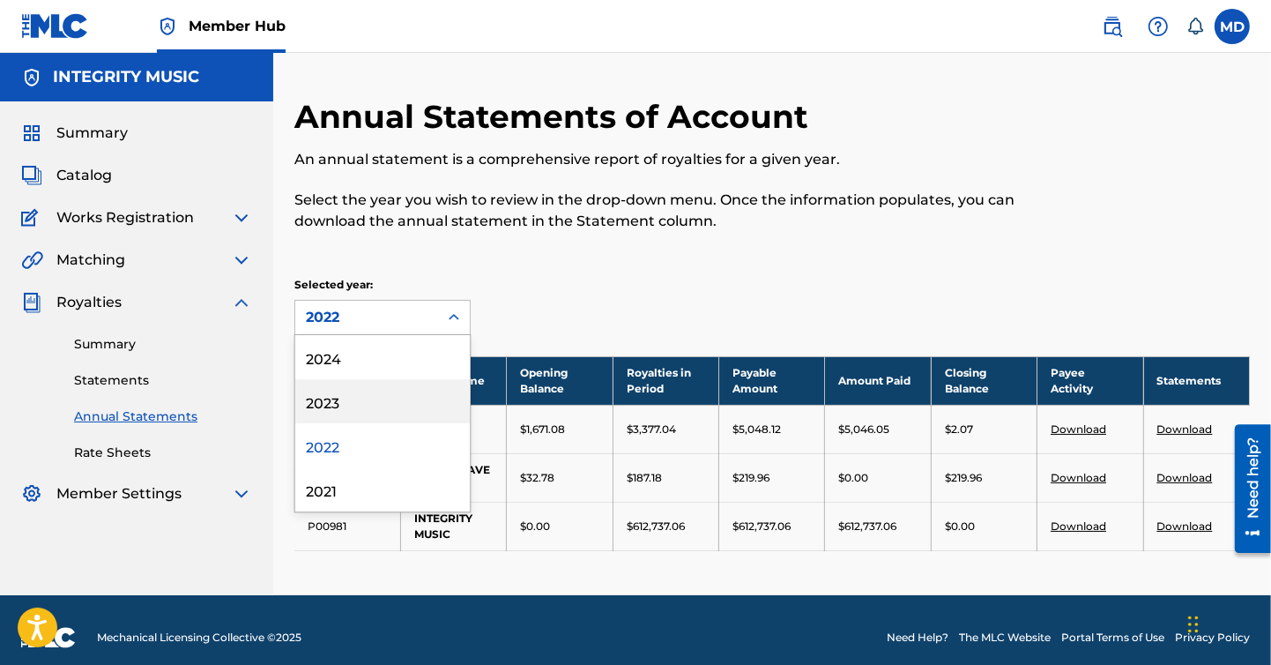
click at [314, 405] on div "2023" at bounding box center [382, 401] width 175 height 44
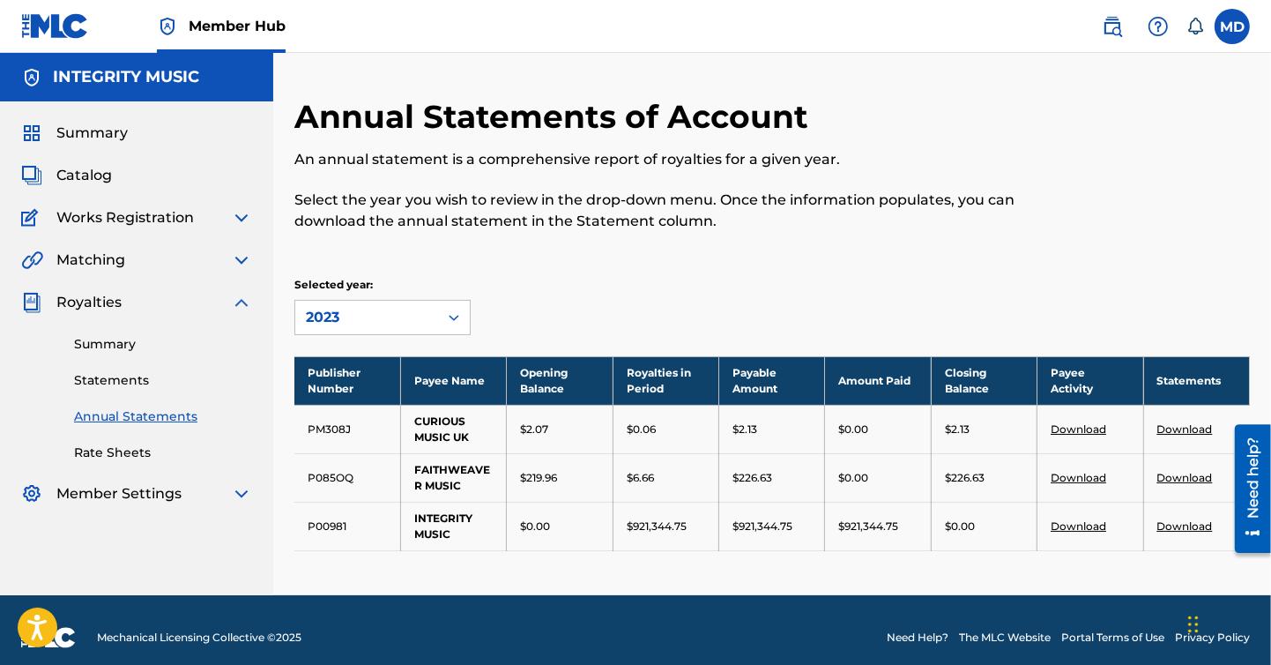
click at [454, 315] on icon at bounding box center [454, 317] width 18 height 18
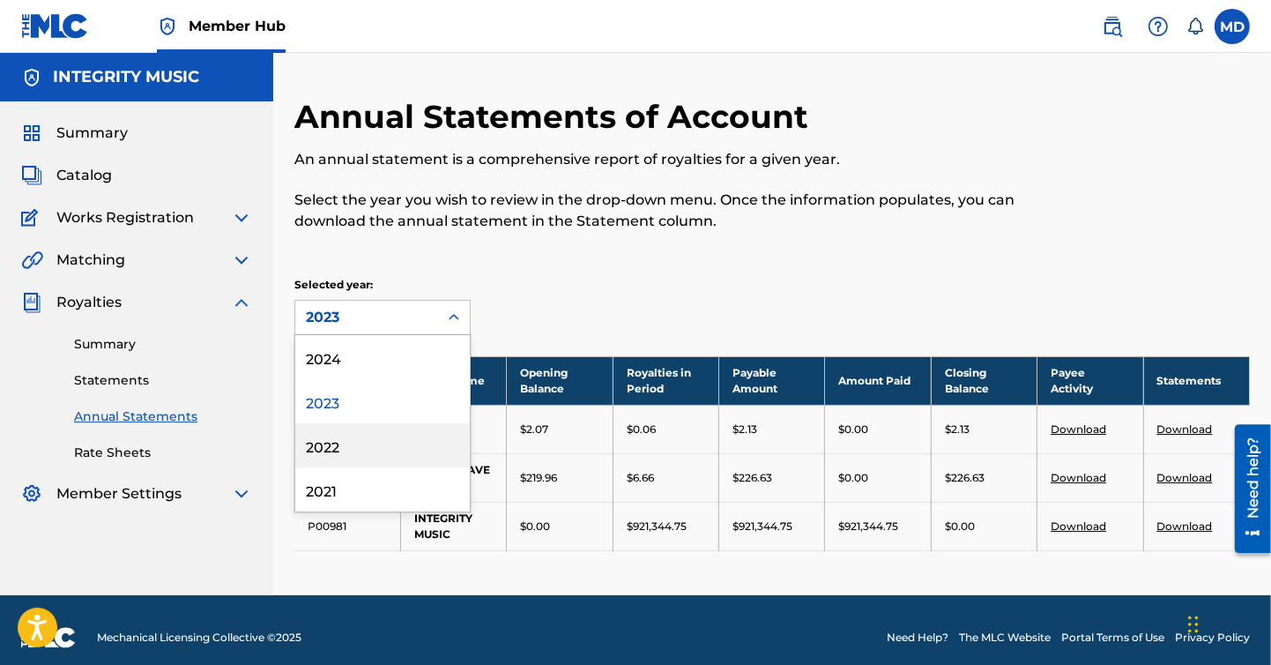
click at [322, 448] on div "2022" at bounding box center [382, 445] width 175 height 44
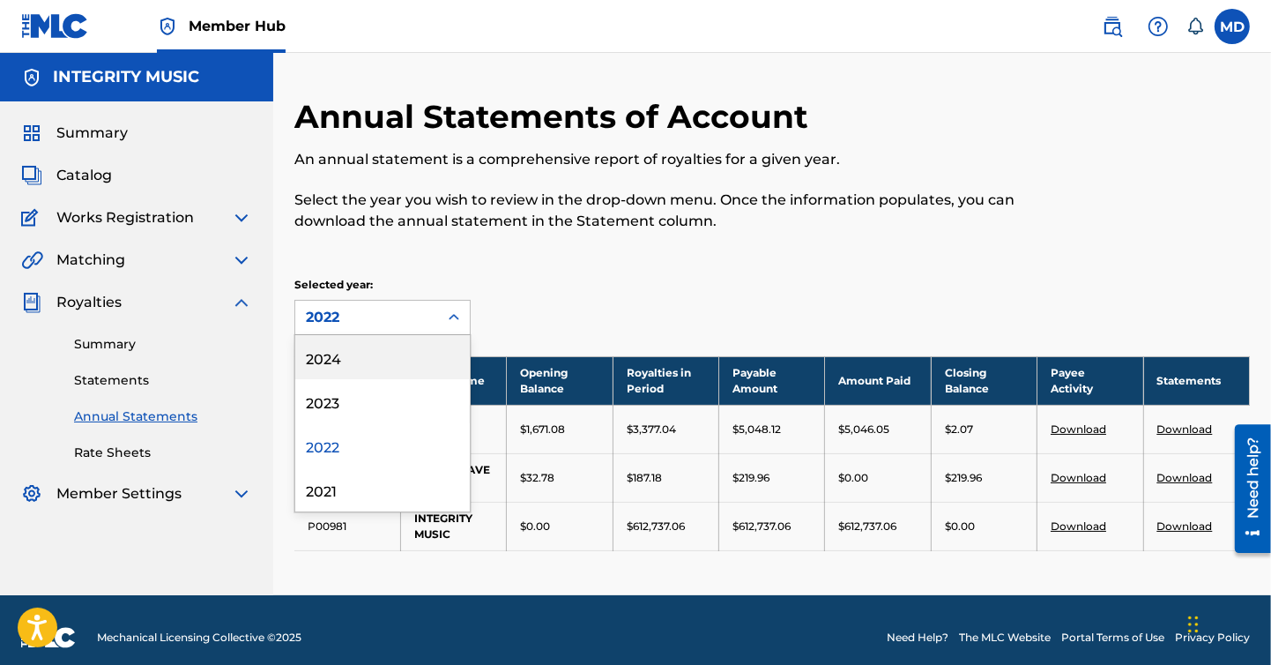
click at [458, 314] on icon at bounding box center [454, 317] width 18 height 18
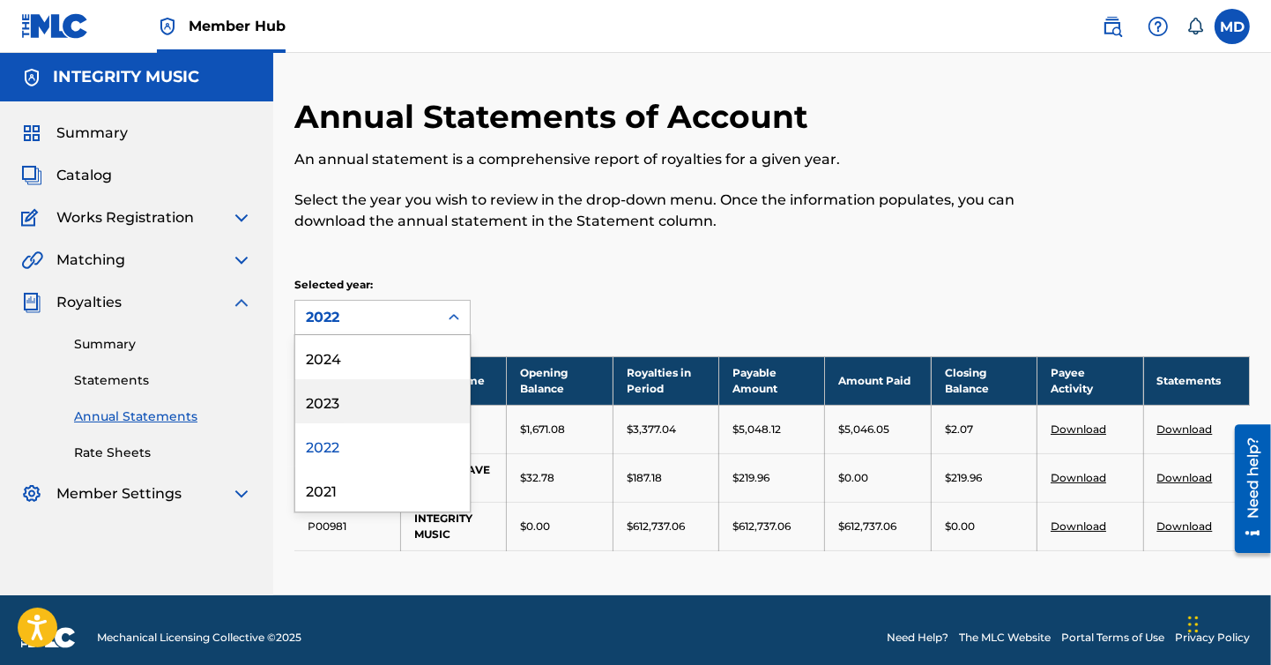
click at [326, 404] on div "2023" at bounding box center [382, 401] width 175 height 44
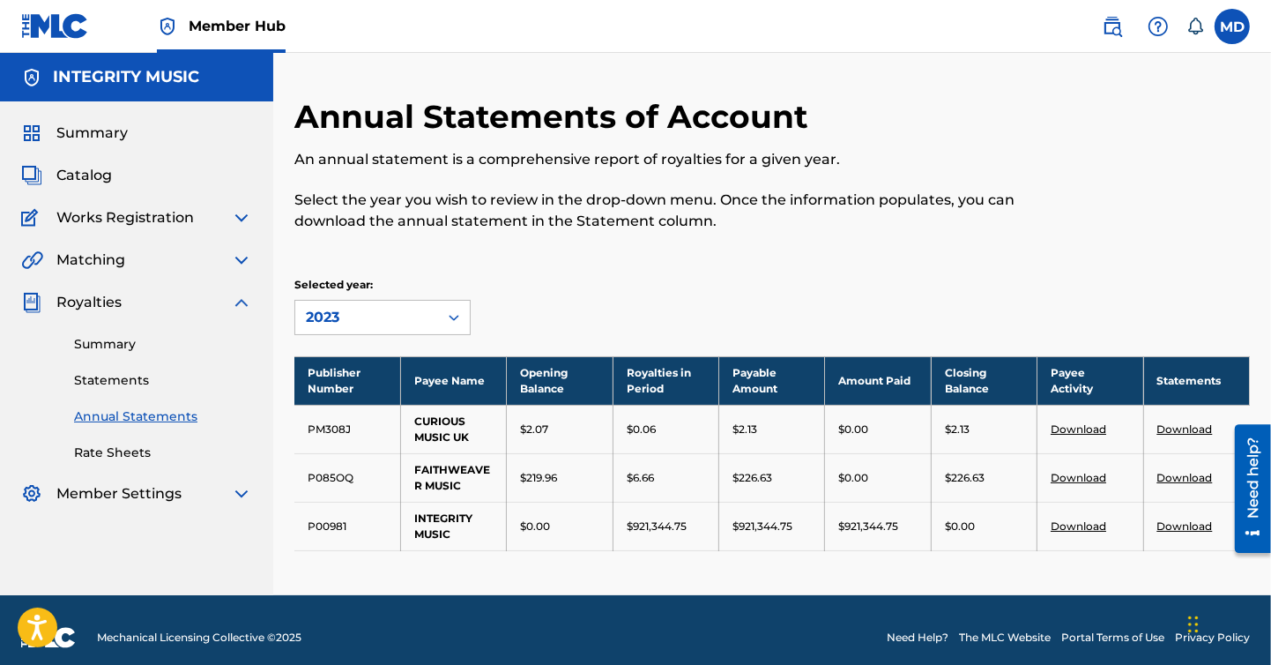
click at [459, 307] on div at bounding box center [454, 317] width 32 height 32
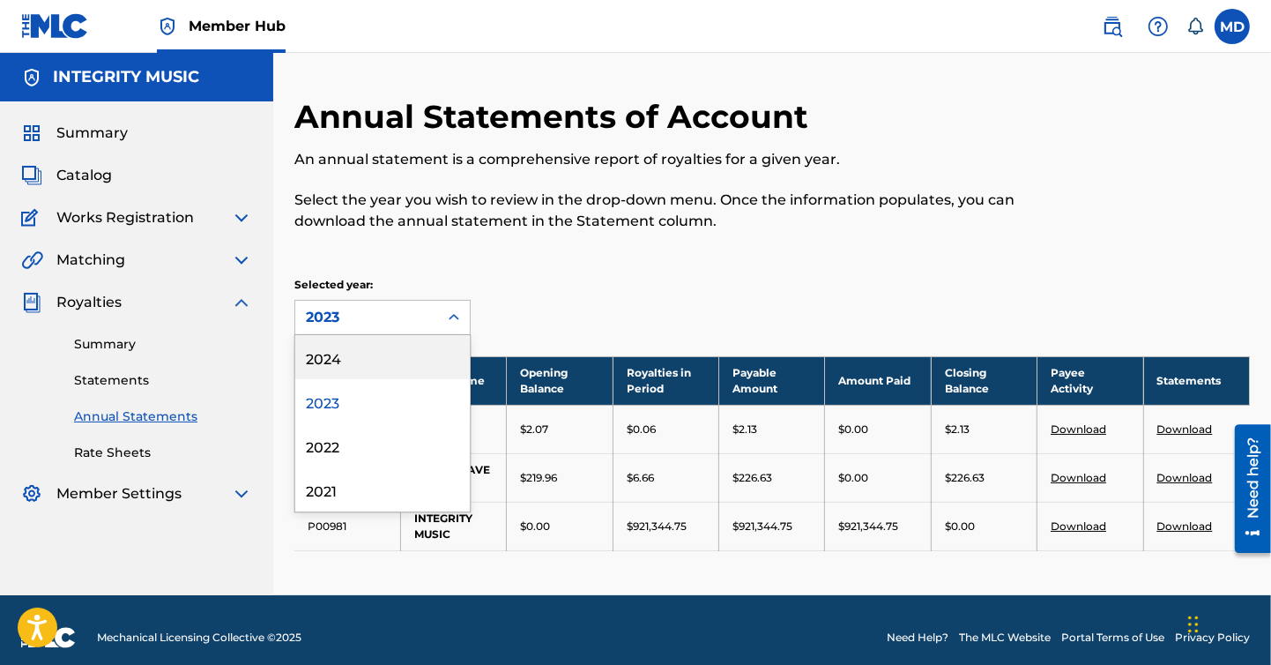
click at [318, 356] on div "2024" at bounding box center [382, 357] width 175 height 44
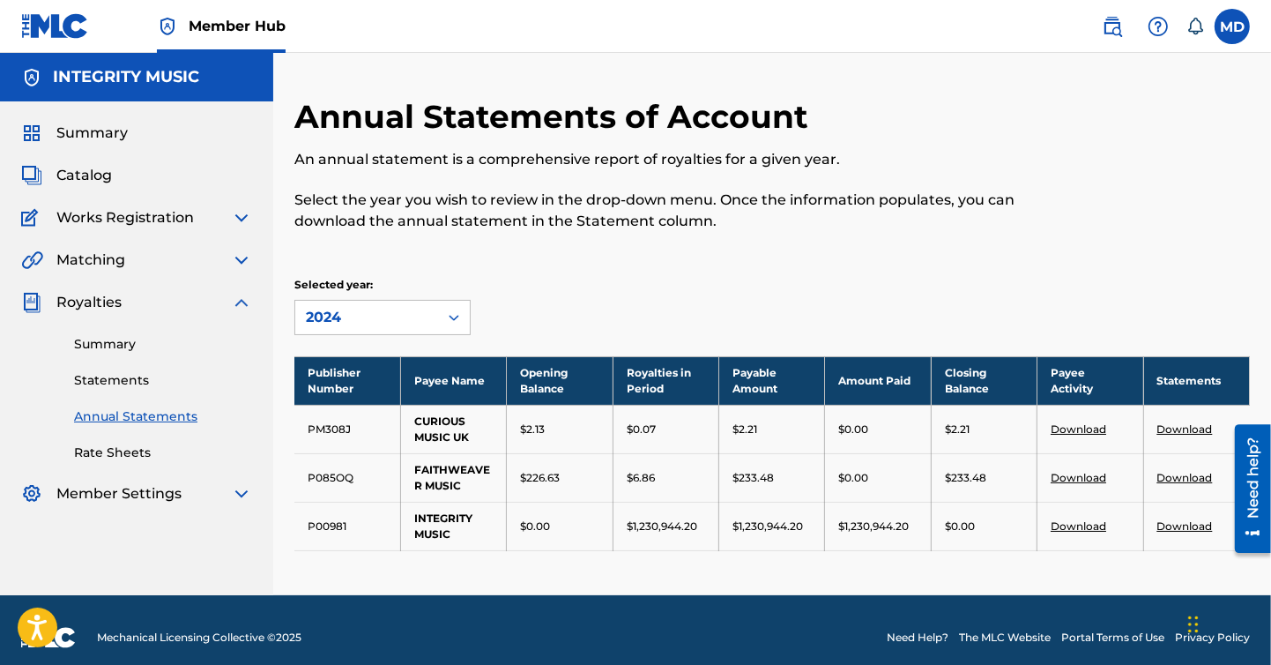
click at [460, 319] on icon at bounding box center [454, 317] width 18 height 18
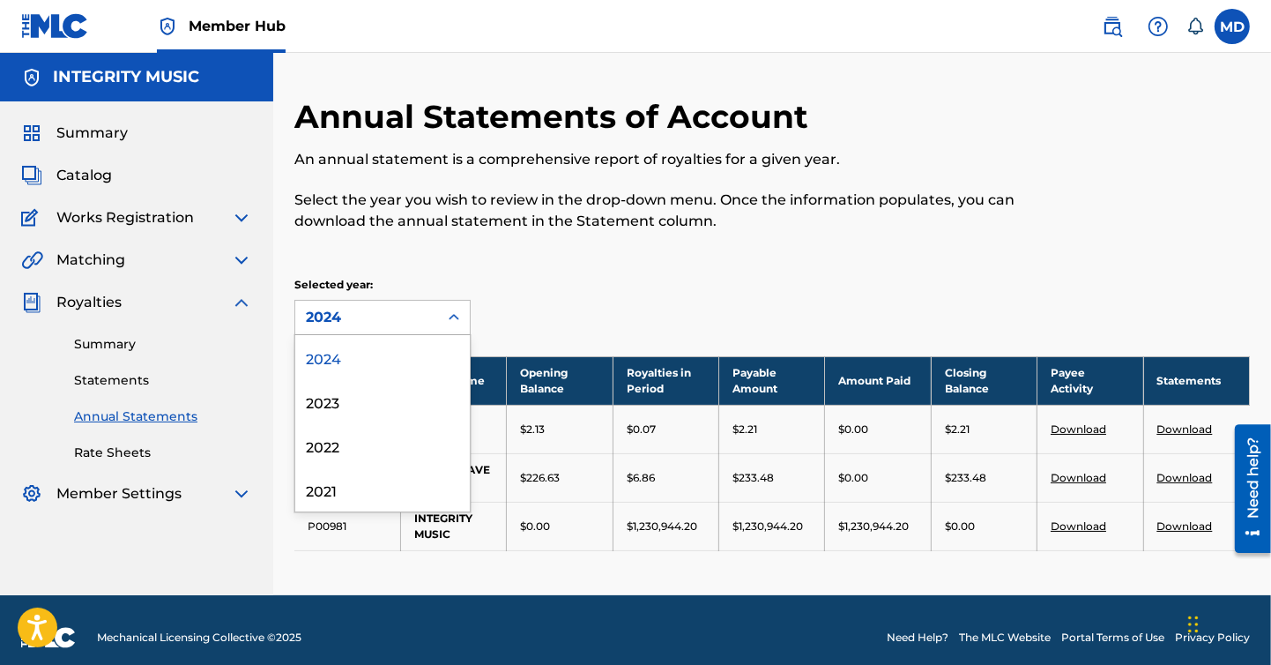
click at [702, 275] on div "Annual Statements of Account An annual statement is a comprehensive report of r…" at bounding box center [771, 346] width 955 height 498
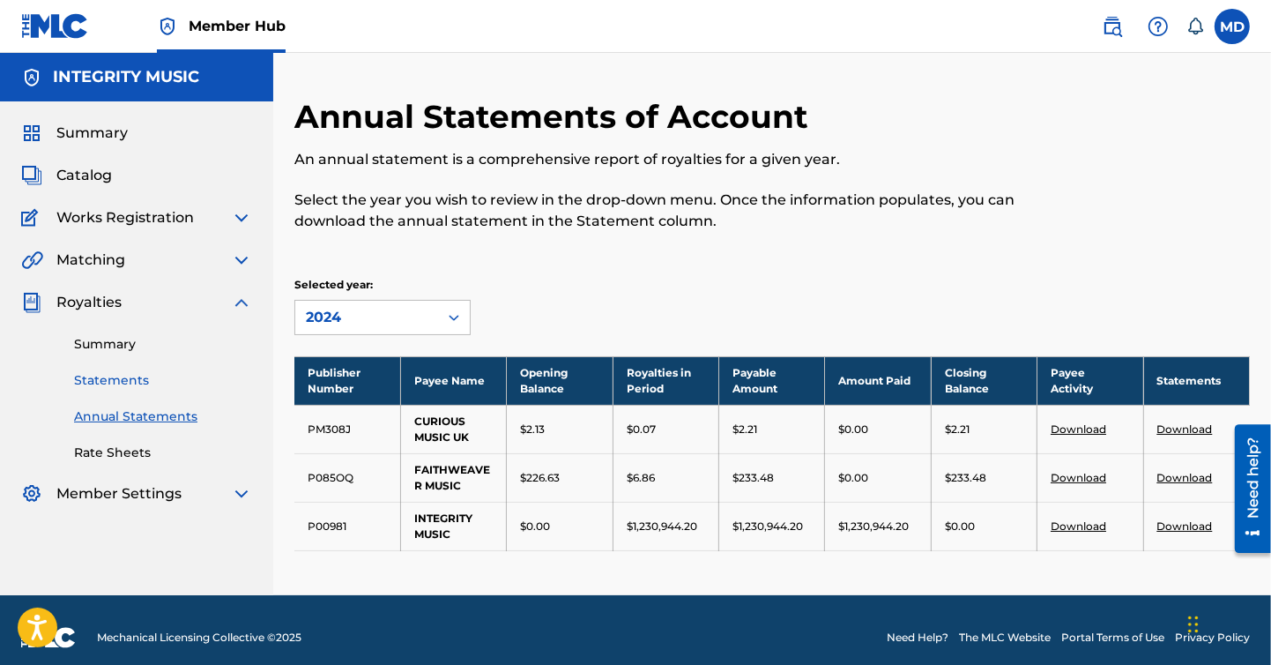
click at [126, 373] on link "Statements" at bounding box center [163, 380] width 178 height 19
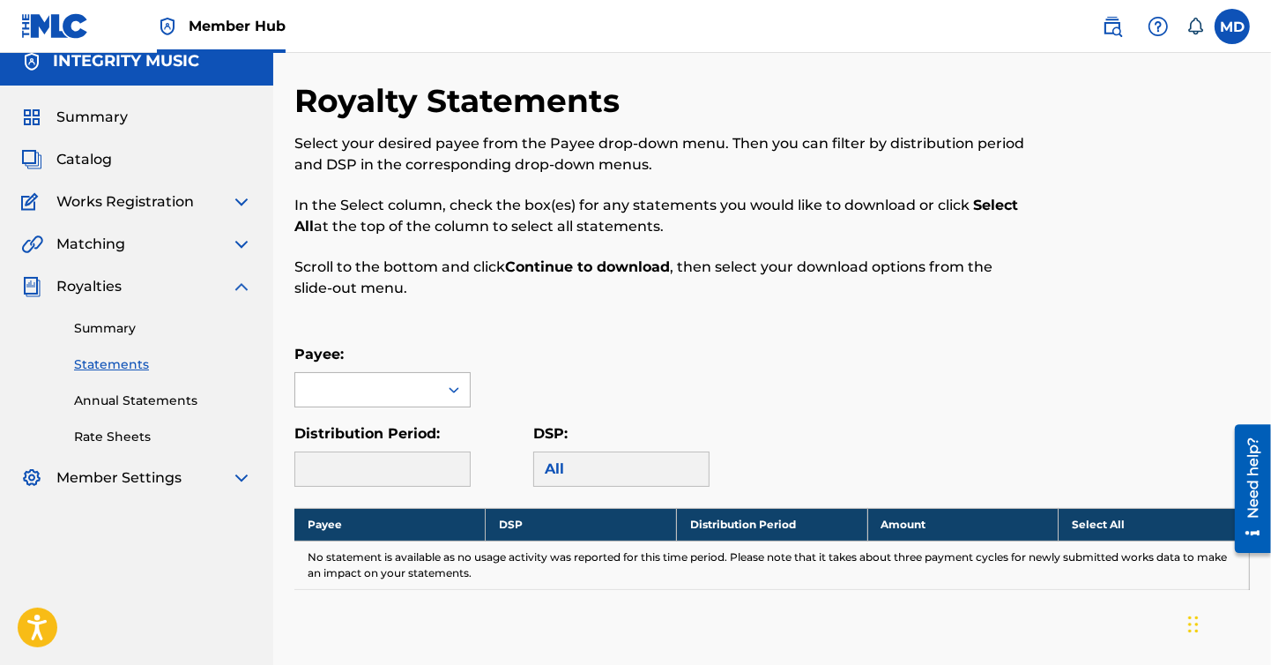
click at [453, 399] on div at bounding box center [454, 390] width 32 height 32
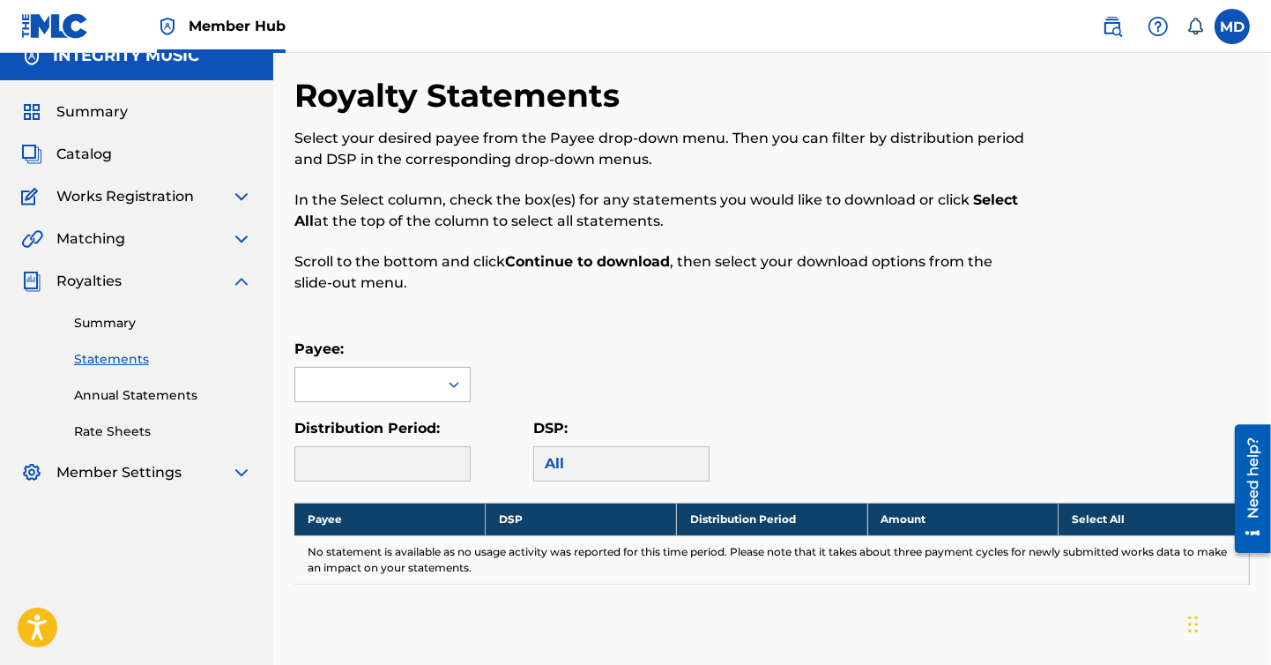
scroll to position [24, 0]
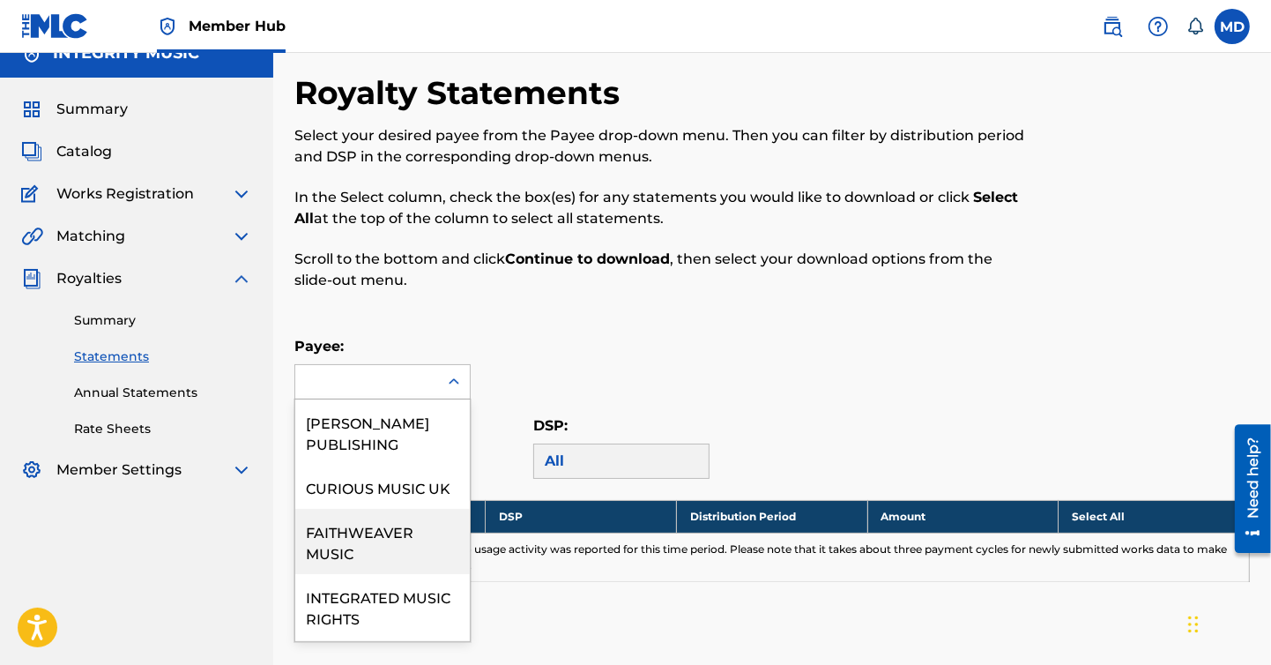
click at [382, 574] on div "FAITHWEAVER MUSIC" at bounding box center [382, 541] width 175 height 65
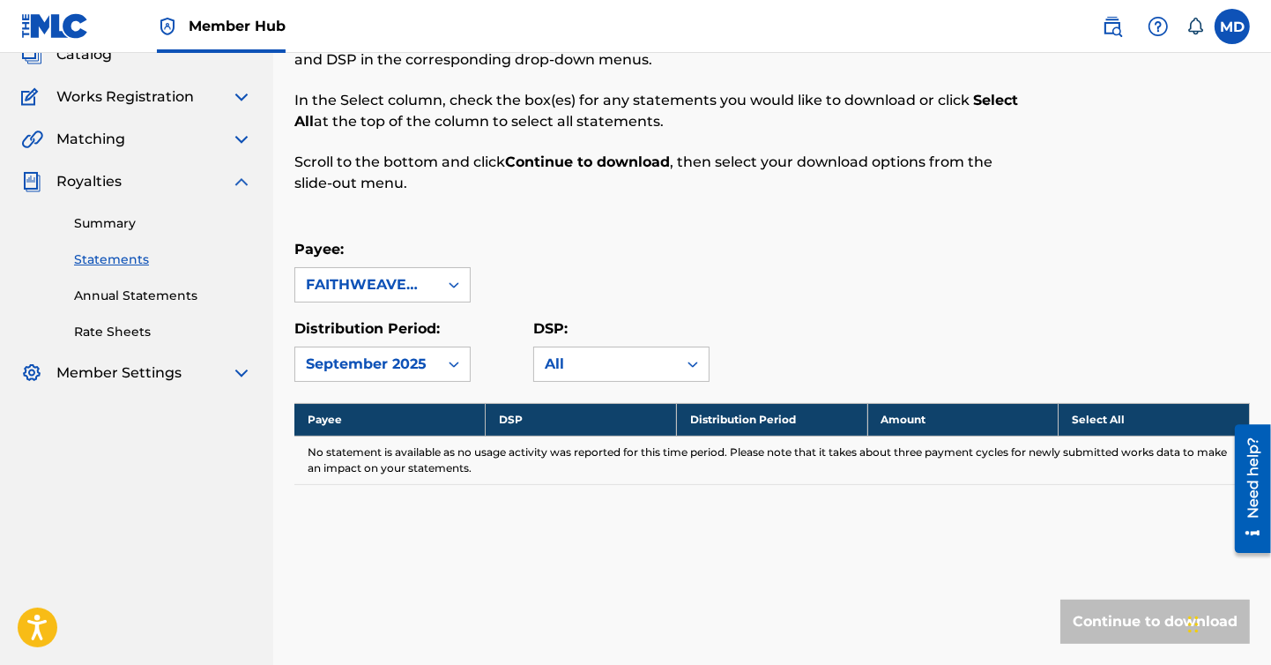
scroll to position [254, 0]
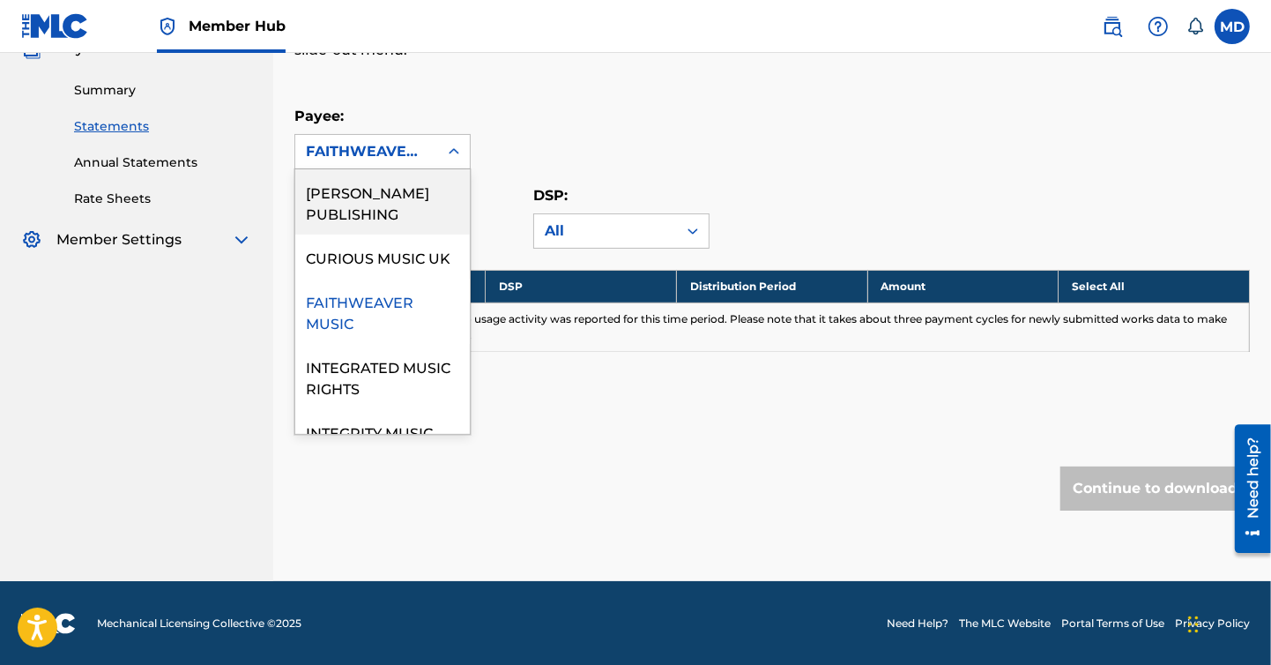
click at [458, 150] on icon at bounding box center [454, 152] width 18 height 18
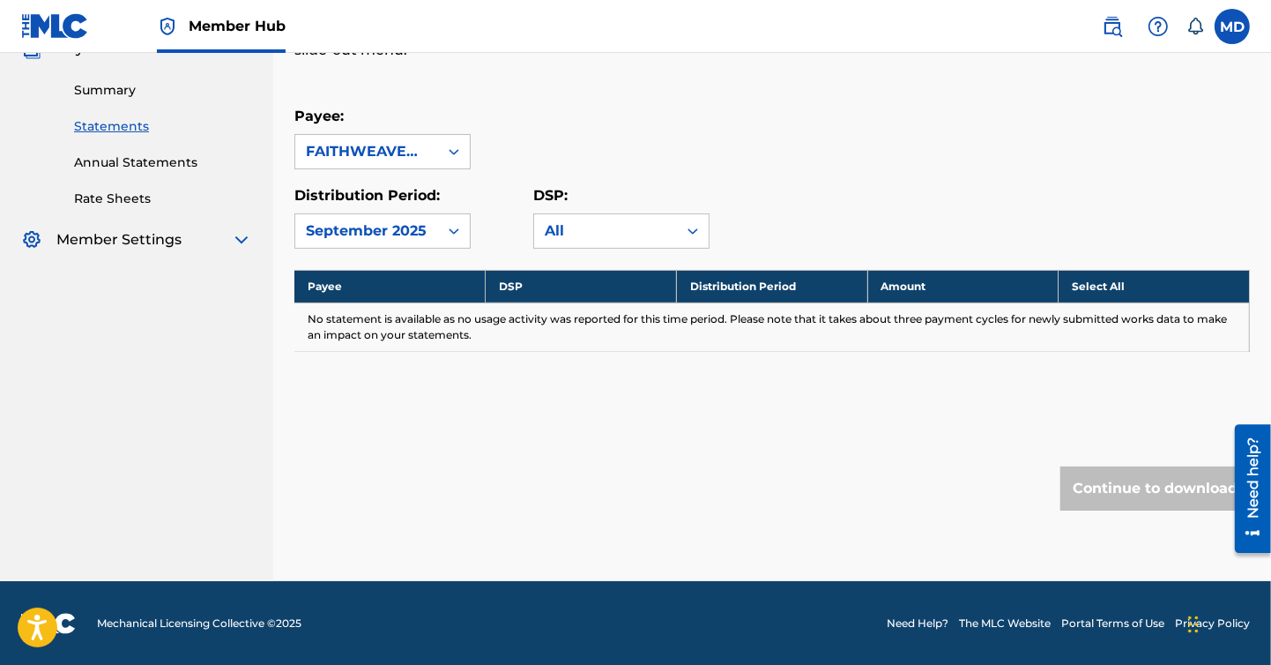
click at [108, 81] on link "Summary" at bounding box center [163, 90] width 178 height 19
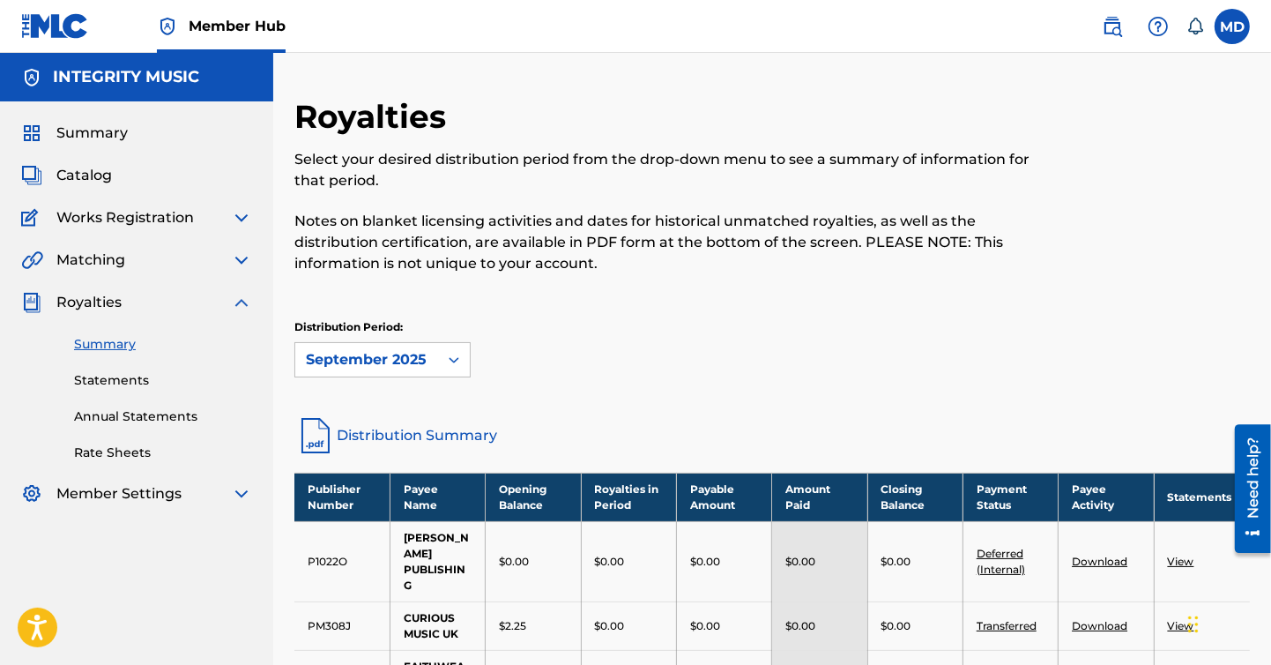
scroll to position [261, 0]
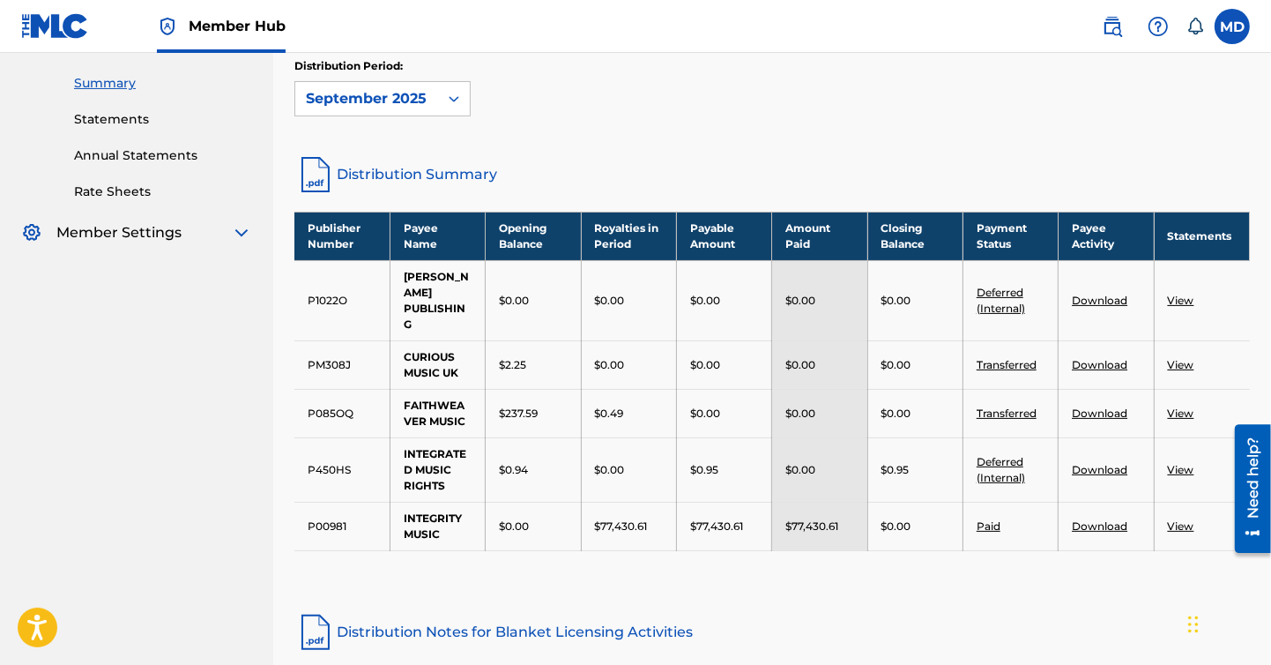
click at [1176, 411] on link "View" at bounding box center [1181, 412] width 26 height 13
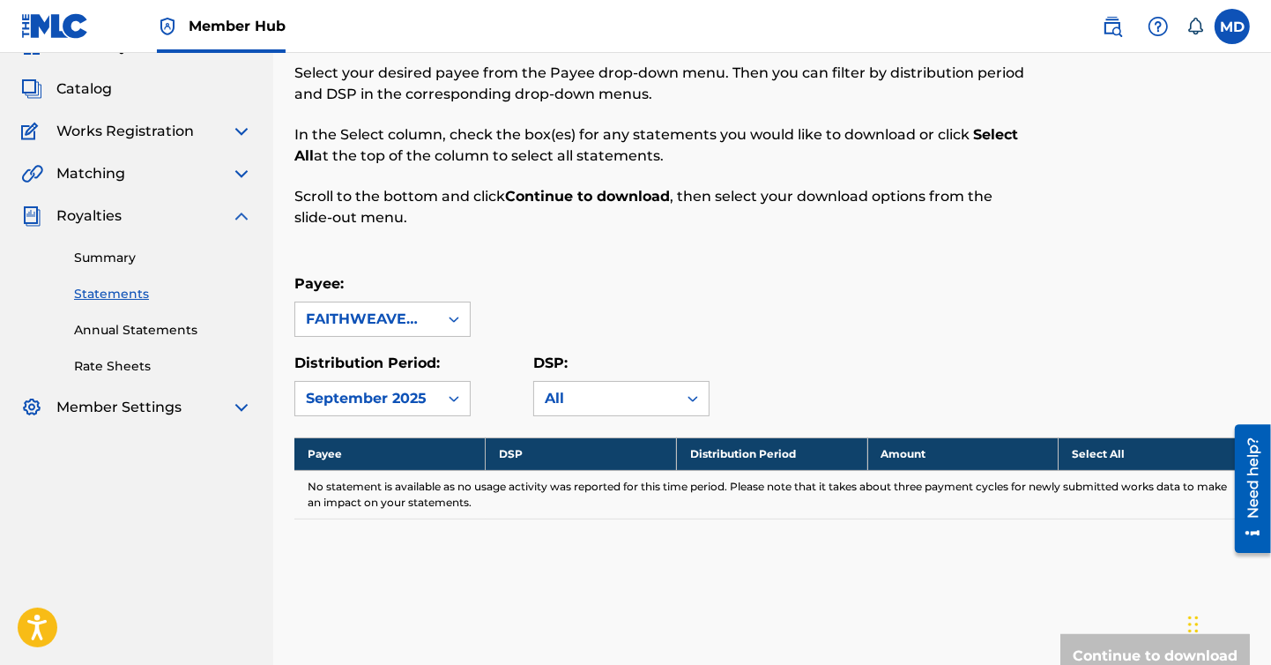
scroll to position [130, 0]
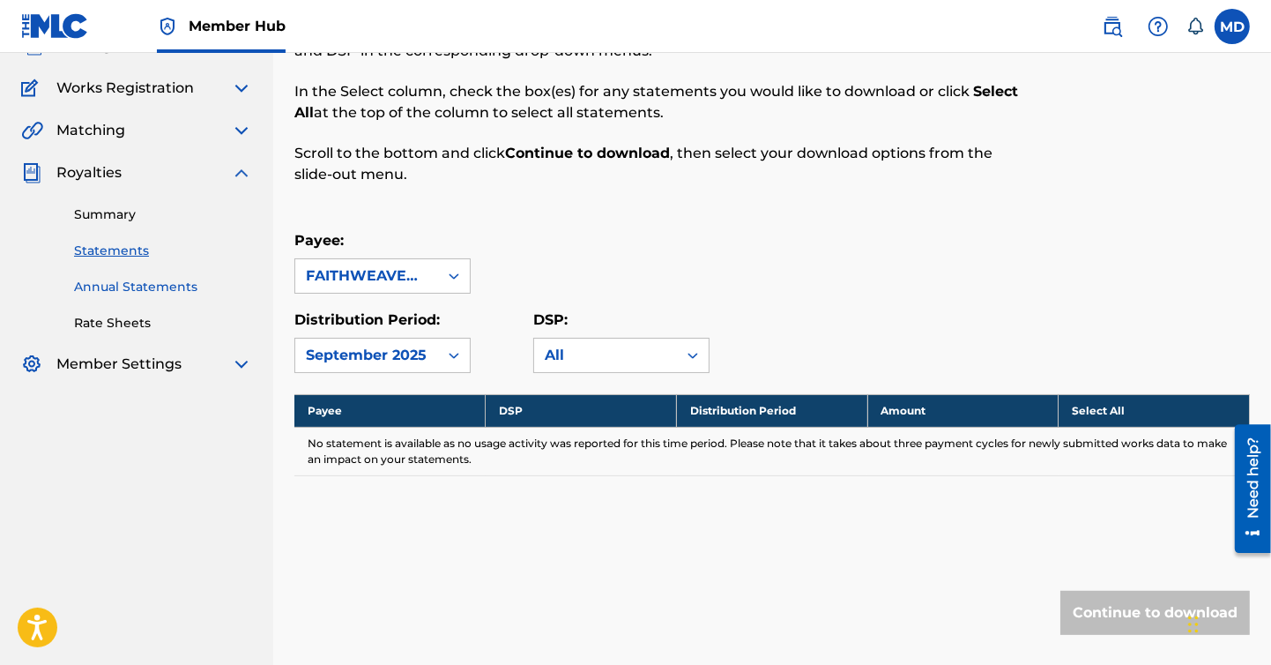
click at [130, 283] on link "Annual Statements" at bounding box center [163, 287] width 178 height 19
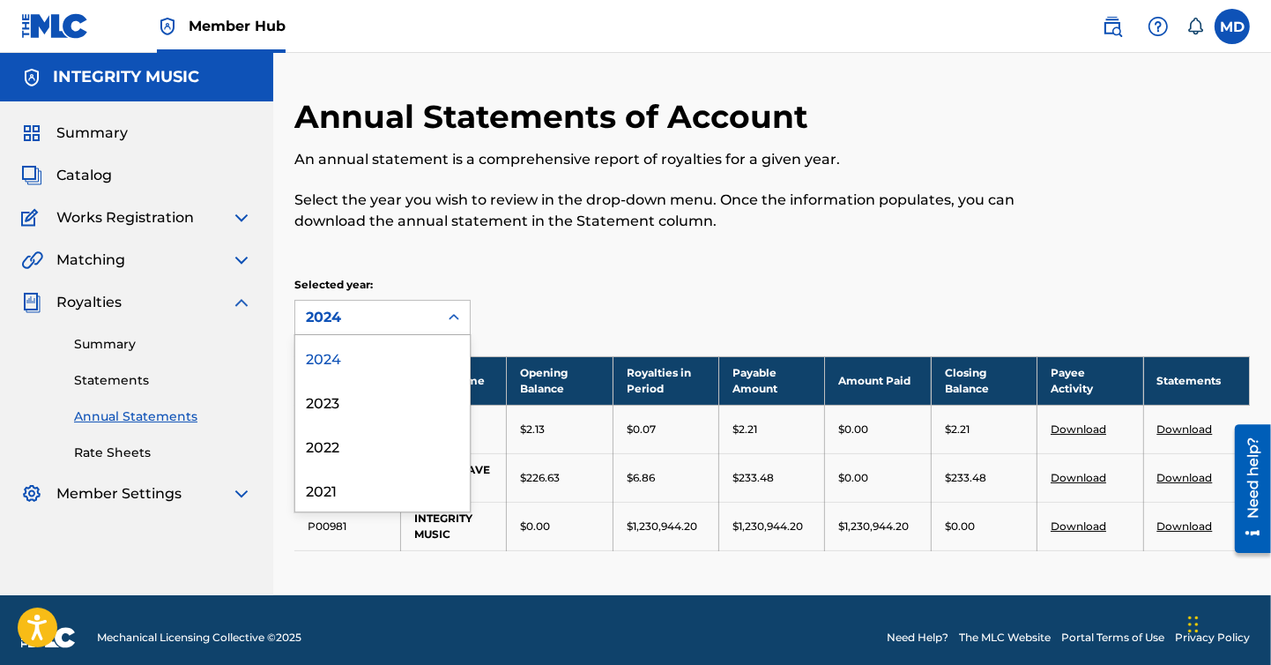
click at [457, 317] on icon at bounding box center [454, 317] width 11 height 6
click at [331, 401] on div "2023" at bounding box center [382, 401] width 175 height 44
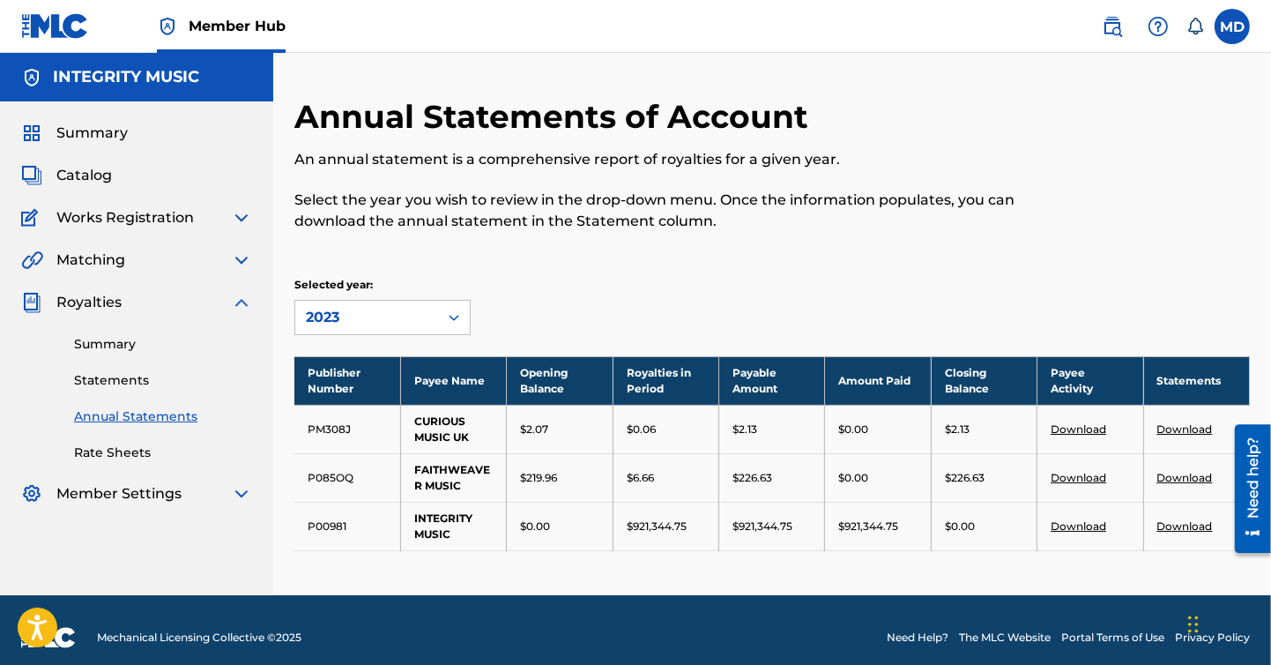
click at [1190, 474] on link "Download" at bounding box center [1185, 477] width 56 height 13
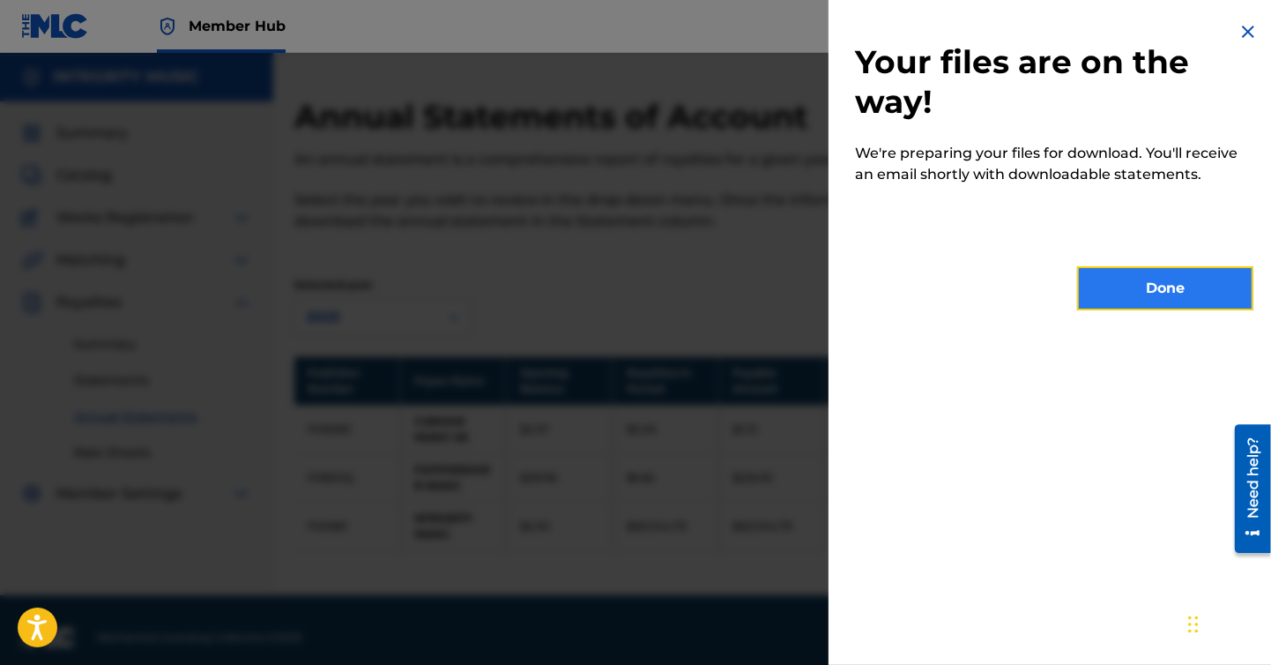
click at [1166, 286] on button "Done" at bounding box center [1165, 288] width 176 height 44
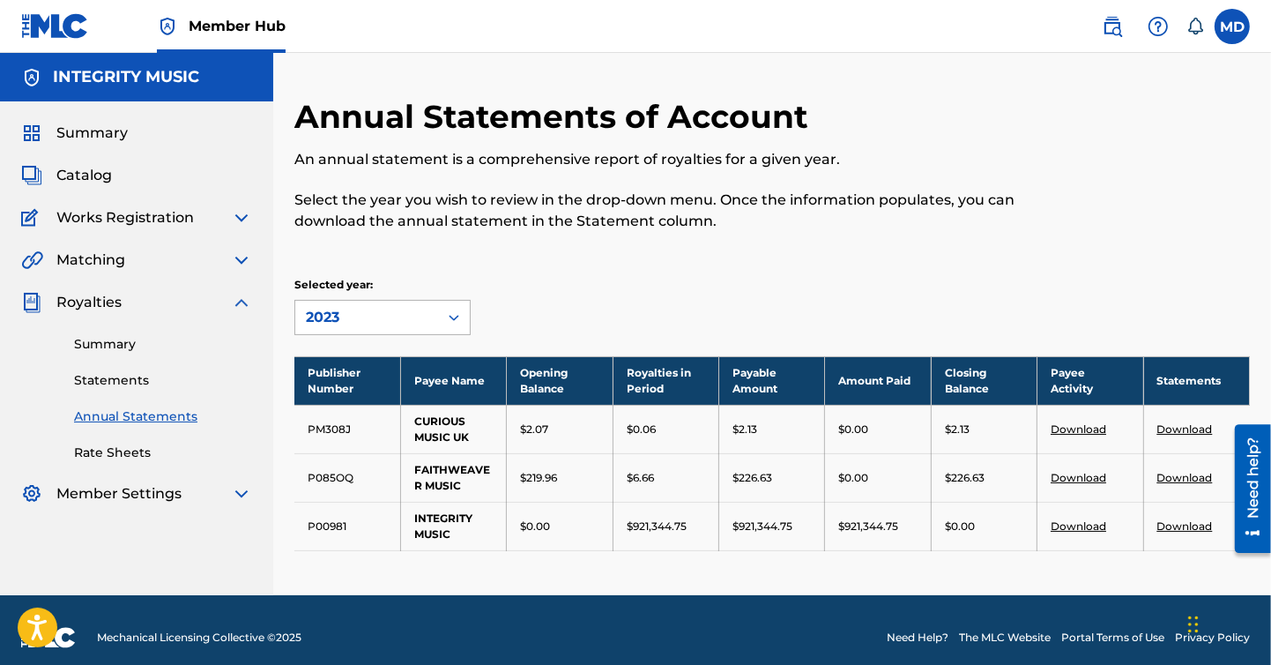
click at [455, 313] on icon at bounding box center [454, 317] width 18 height 18
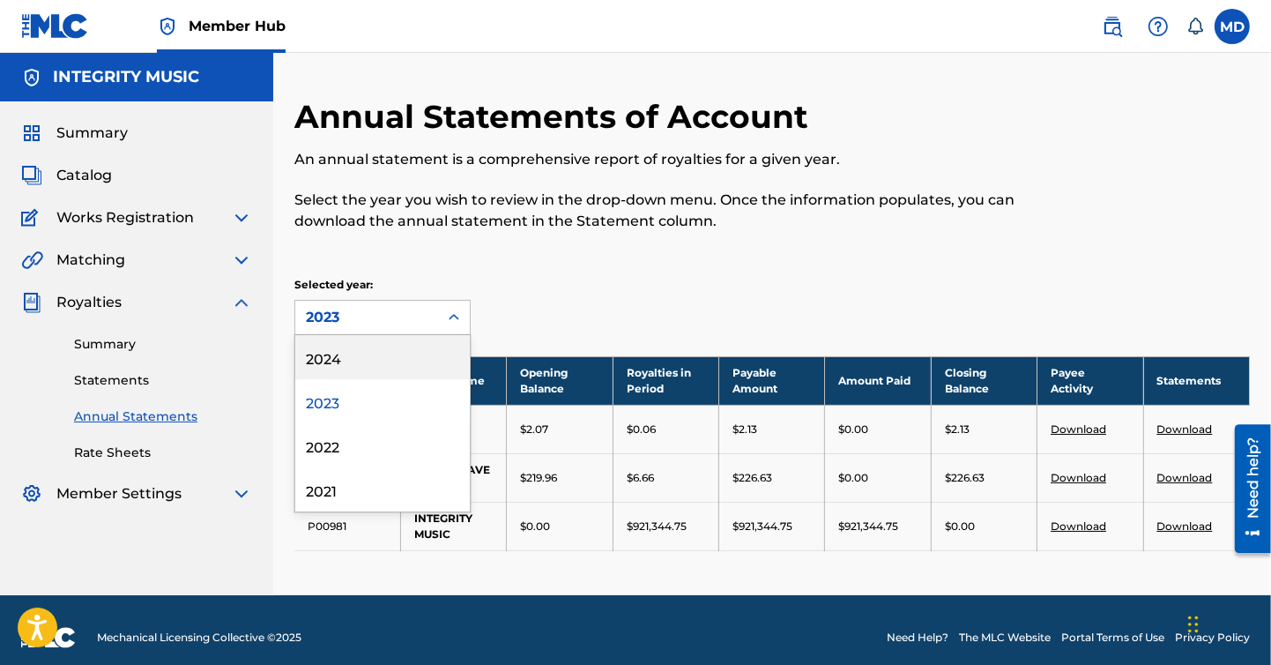
click at [319, 361] on div "2024" at bounding box center [382, 357] width 175 height 44
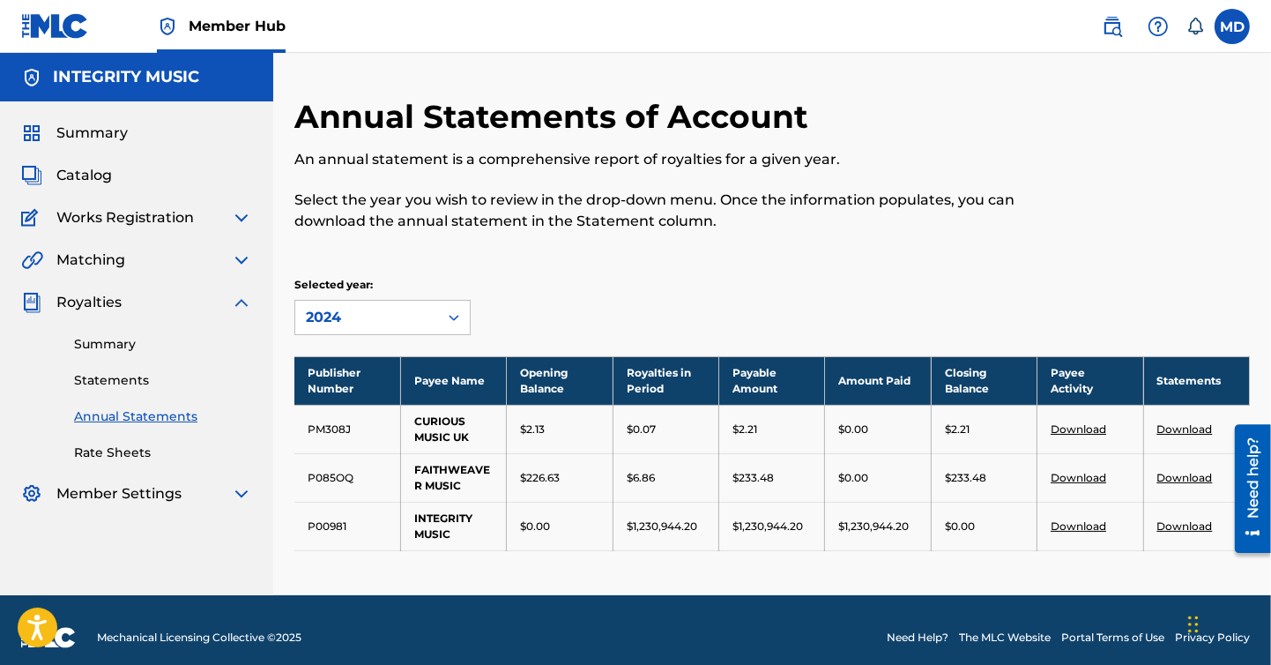
click at [1193, 477] on link "Download" at bounding box center [1185, 477] width 56 height 13
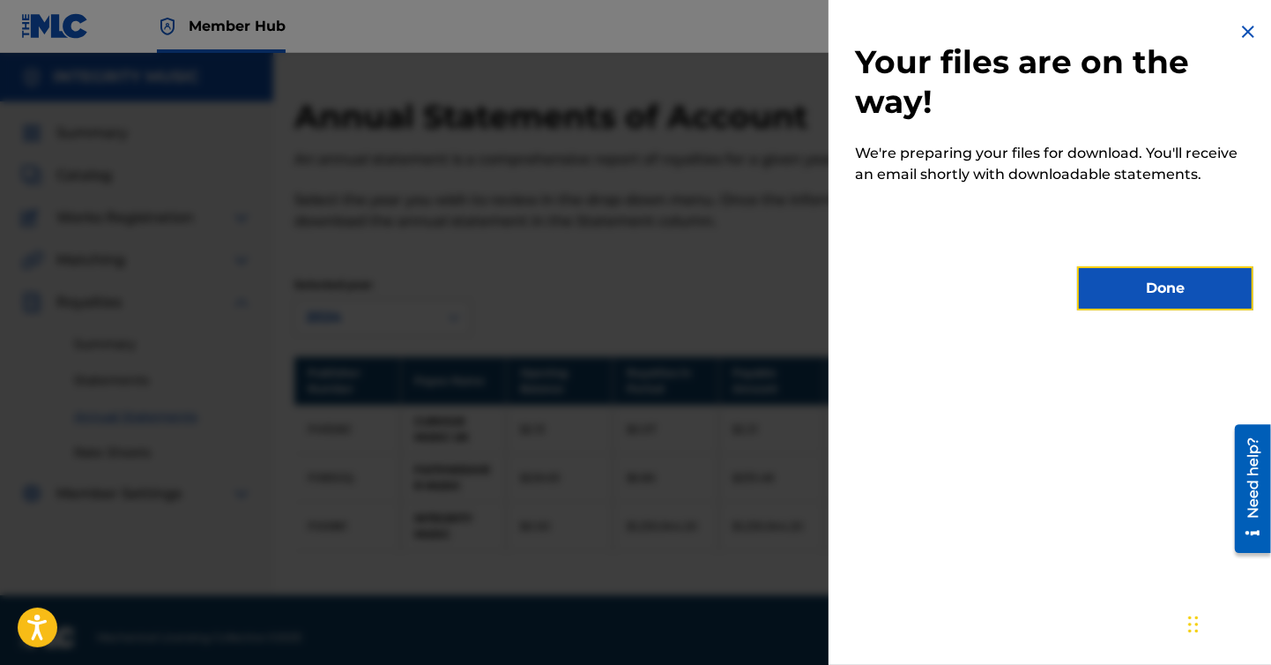
click at [1175, 287] on button "Done" at bounding box center [1165, 288] width 176 height 44
